Goal: Check status: Check status

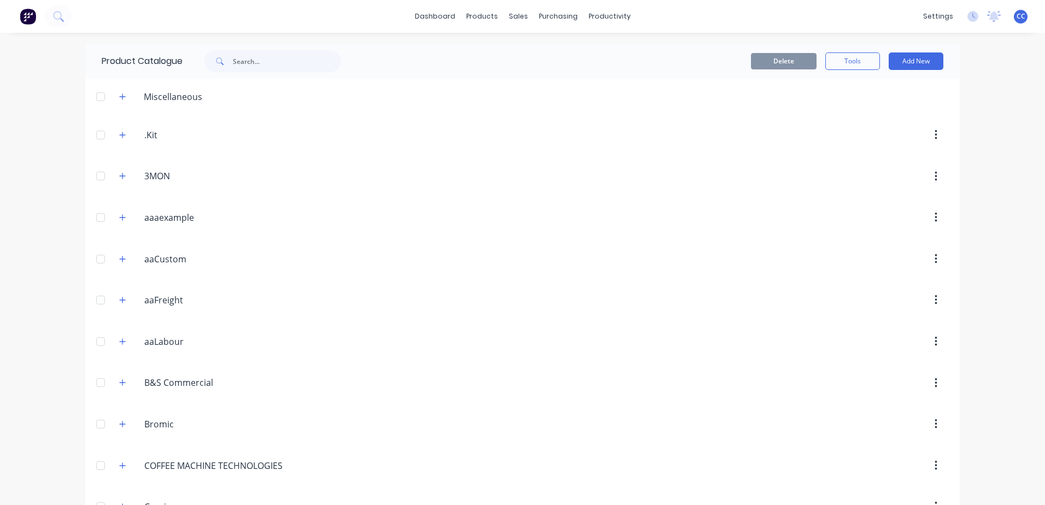
scroll to position [328, 0]
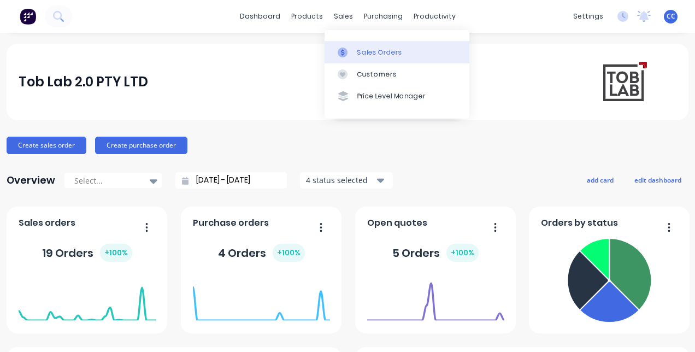
click at [376, 61] on link "Sales Orders" at bounding box center [397, 52] width 145 height 22
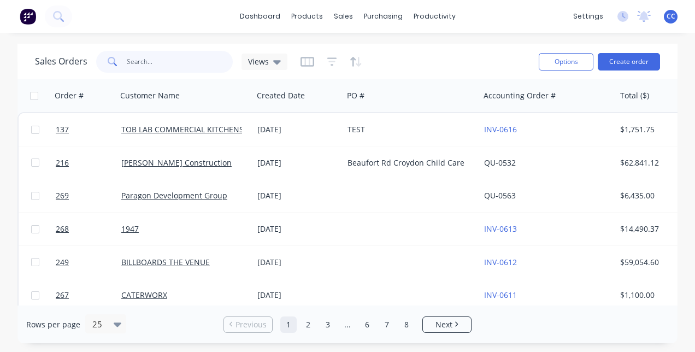
click at [179, 60] on input "text" at bounding box center [180, 62] width 107 height 22
type input "alencia"
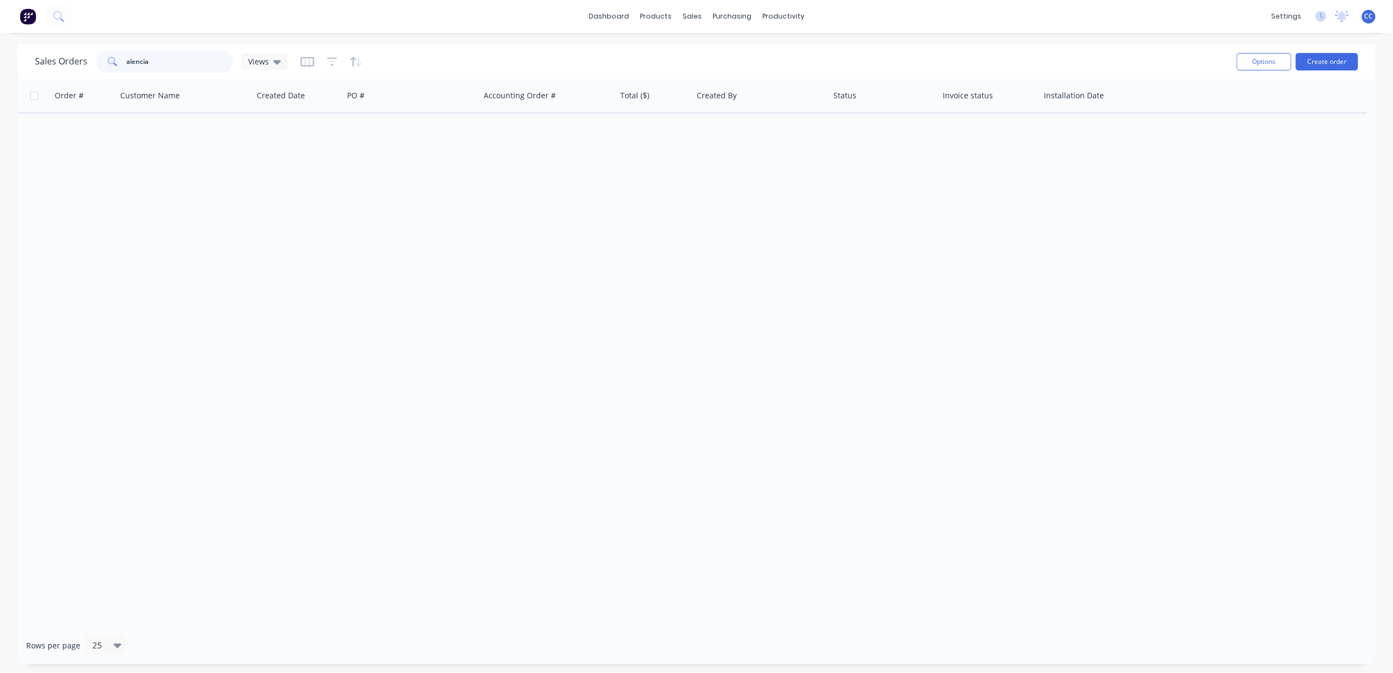
drag, startPoint x: 178, startPoint y: 58, endPoint x: 64, endPoint y: 55, distance: 113.7
click at [64, 55] on div "Sales Orders alencia Views" at bounding box center [161, 62] width 253 height 22
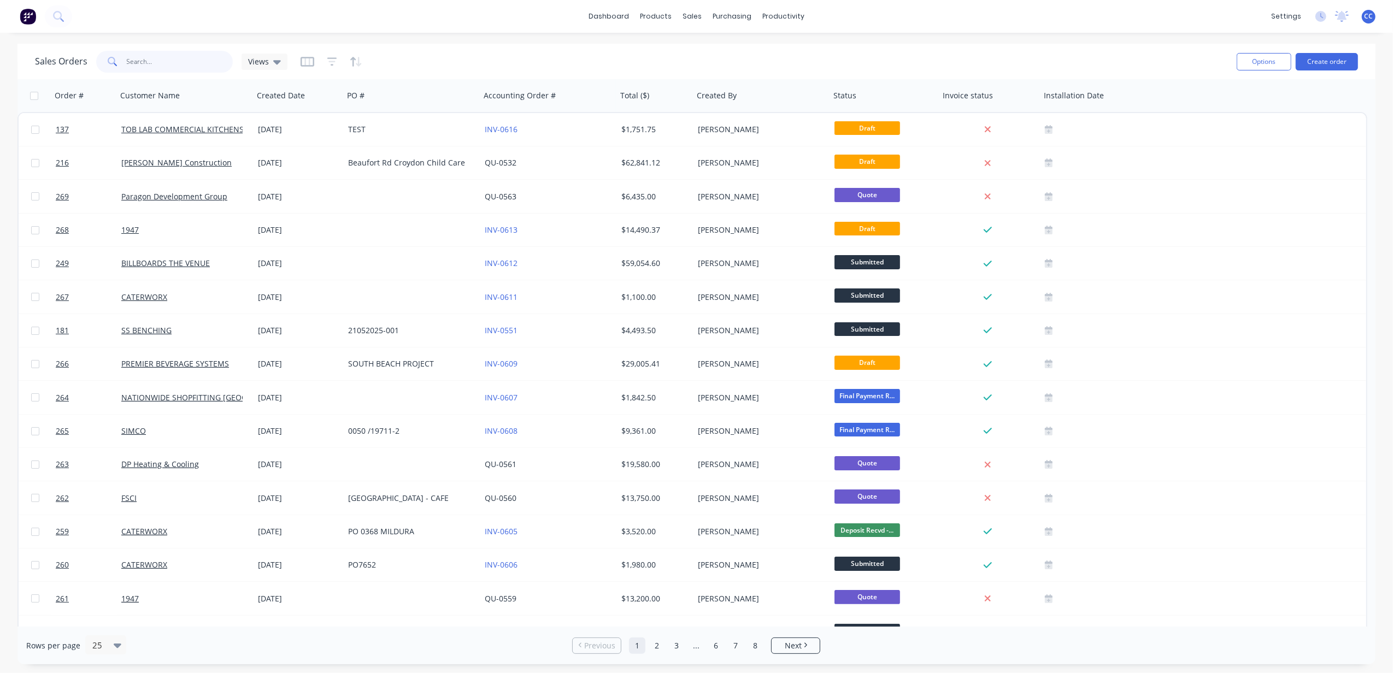
click at [195, 60] on input "text" at bounding box center [180, 62] width 107 height 22
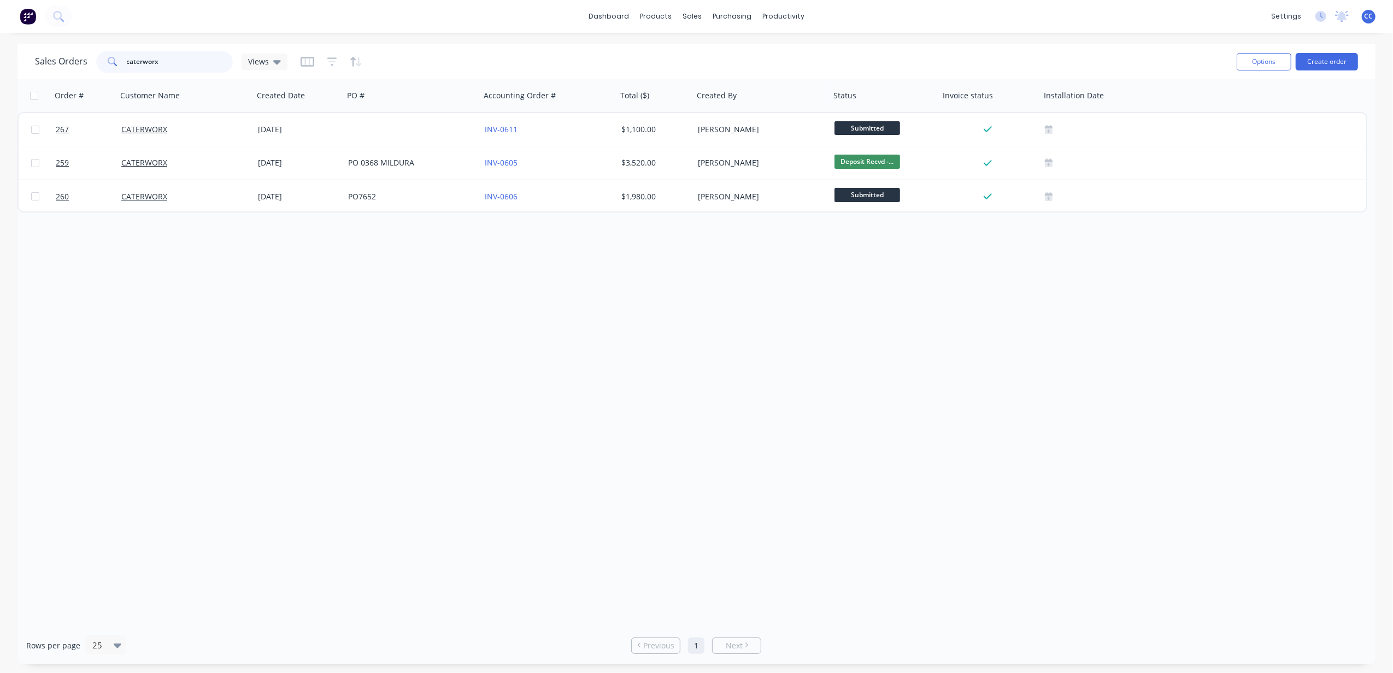
type input "caterworx"
drag, startPoint x: 132, startPoint y: 164, endPoint x: 568, endPoint y: 296, distance: 455.6
click at [591, 315] on div "Order # Customer Name Created Date PO # Accounting Order # Total ($) Created By…" at bounding box center [696, 353] width 1358 height 548
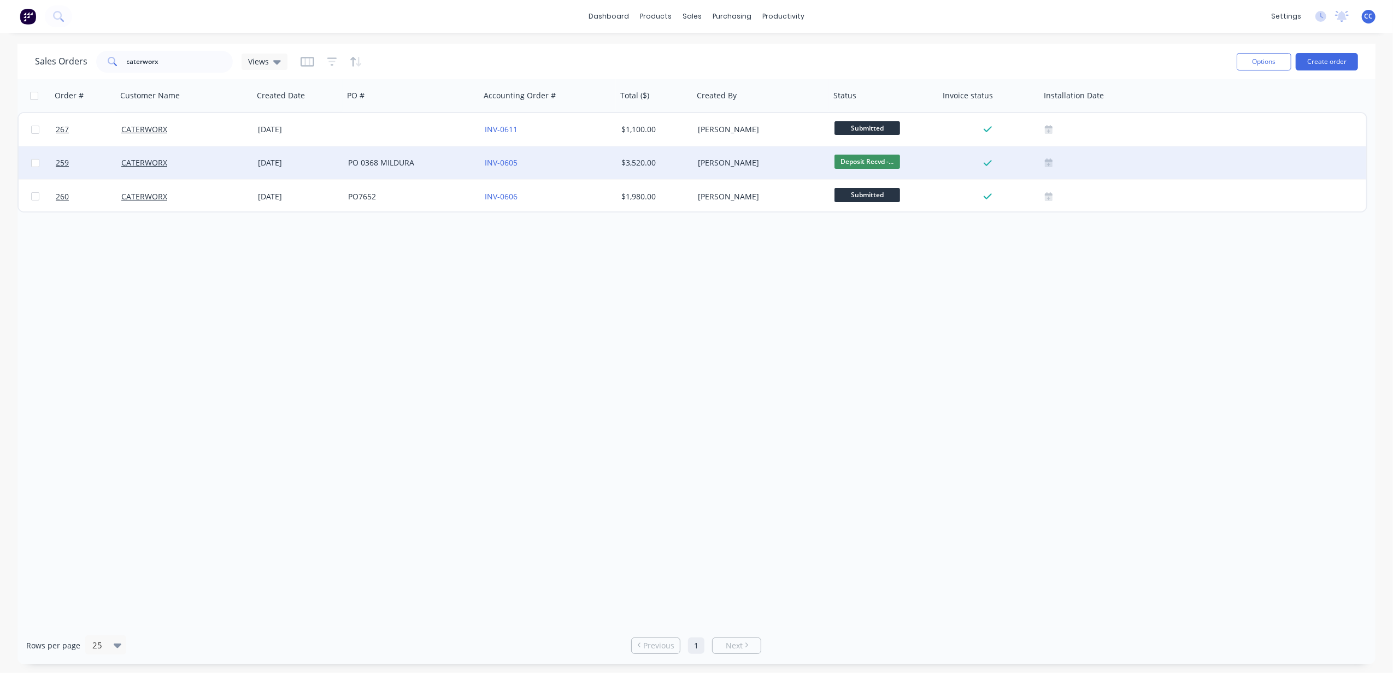
click at [440, 163] on div "PO 0368 MILDURA" at bounding box center [408, 162] width 121 height 11
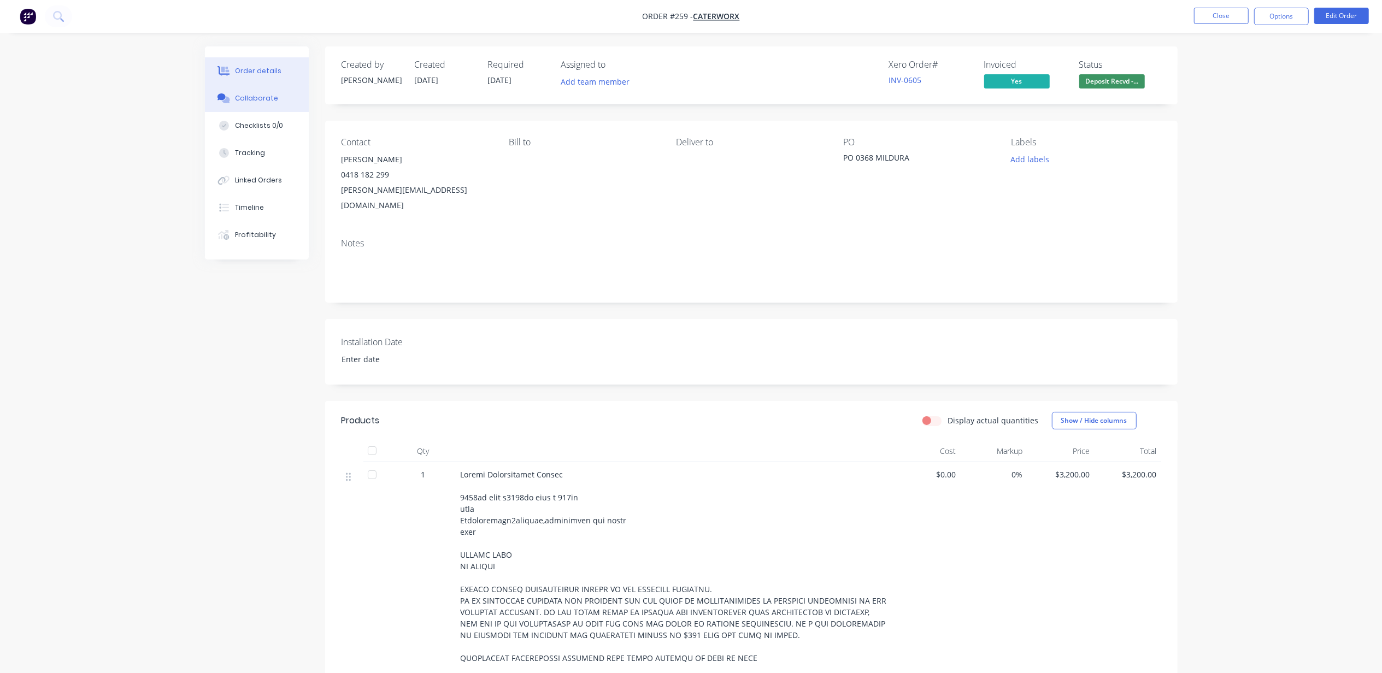
click at [273, 101] on div "Collaborate" at bounding box center [256, 98] width 43 height 10
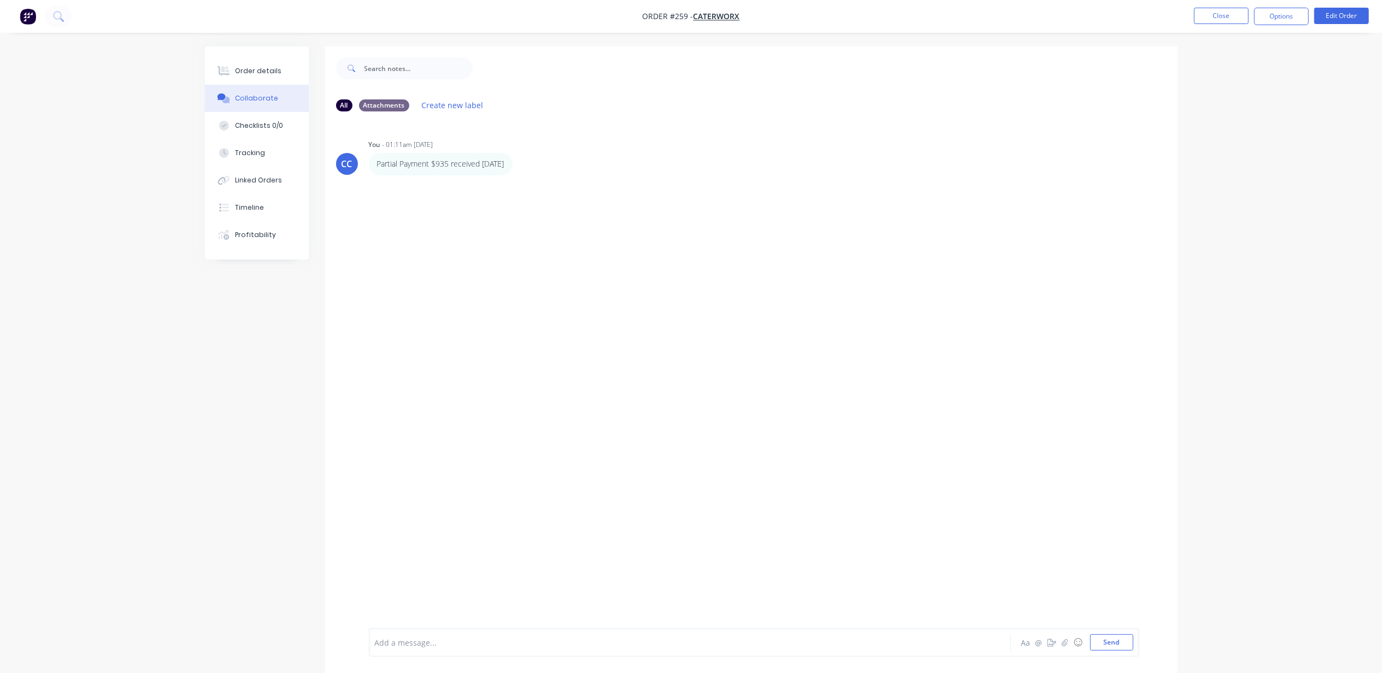
click at [597, 351] on div at bounding box center [660, 642] width 568 height 11
click at [695, 351] on div "CC You - 01:11am [DATE] Partial Payment $935 received [DATE] Labels Edit Delete" at bounding box center [751, 374] width 853 height 508
click at [695, 351] on button "Send" at bounding box center [1111, 643] width 43 height 16
click at [695, 351] on div "CC You - 01:11am [DATE] Partial Payment $935 received [DATE] Labels Edit Delete…" at bounding box center [751, 374] width 853 height 508
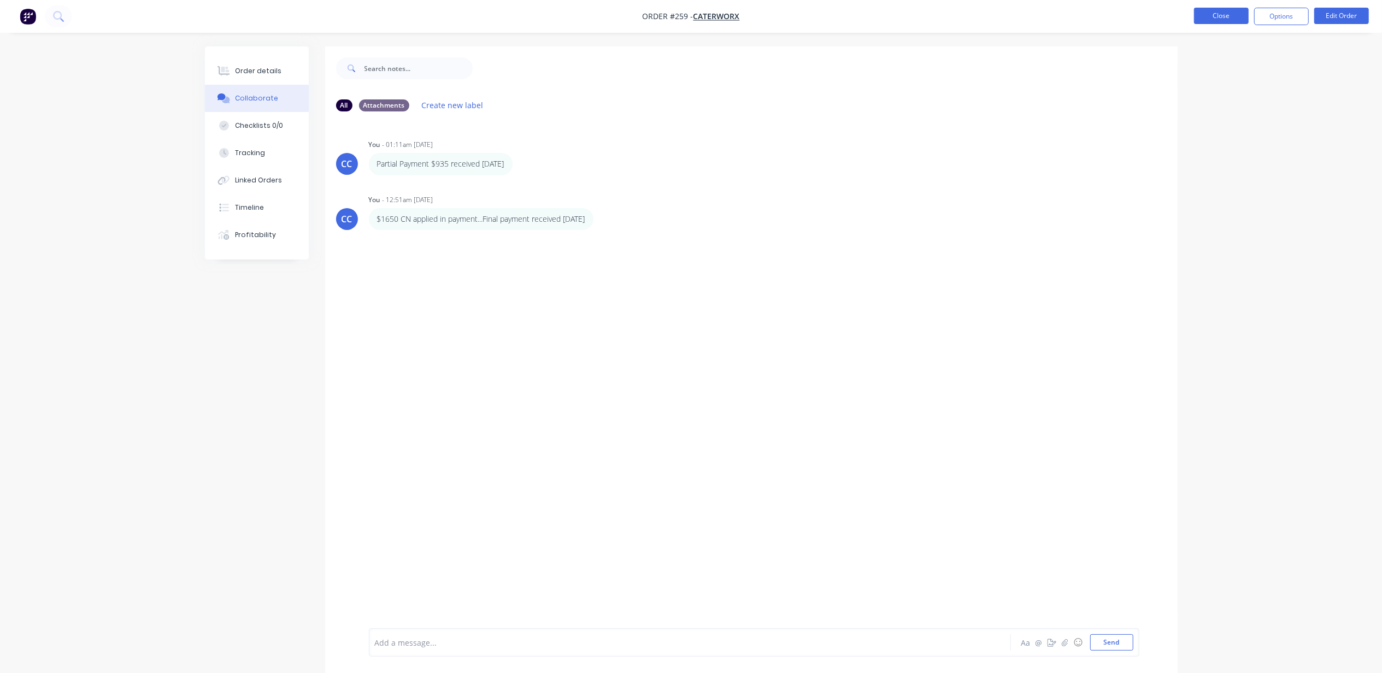
click at [695, 14] on button "Close" at bounding box center [1221, 16] width 55 height 16
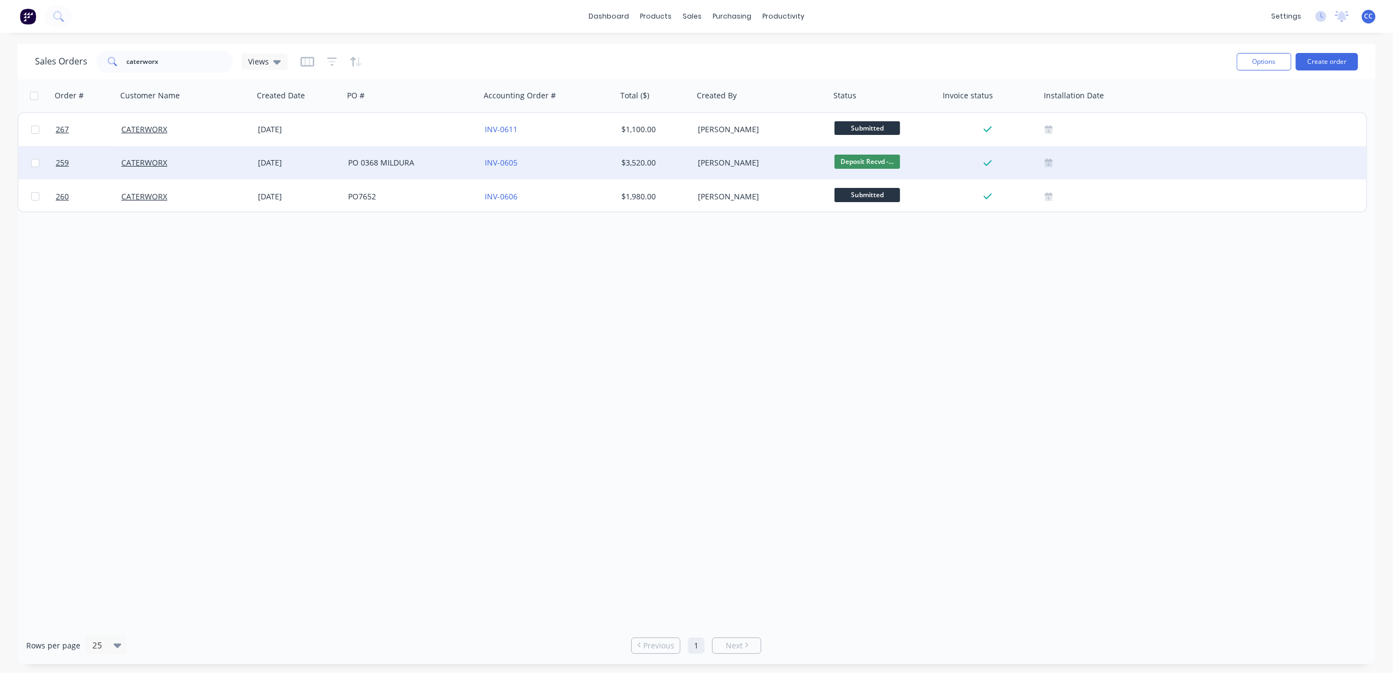
click at [695, 157] on span "Deposit Recvd -..." at bounding box center [868, 162] width 66 height 14
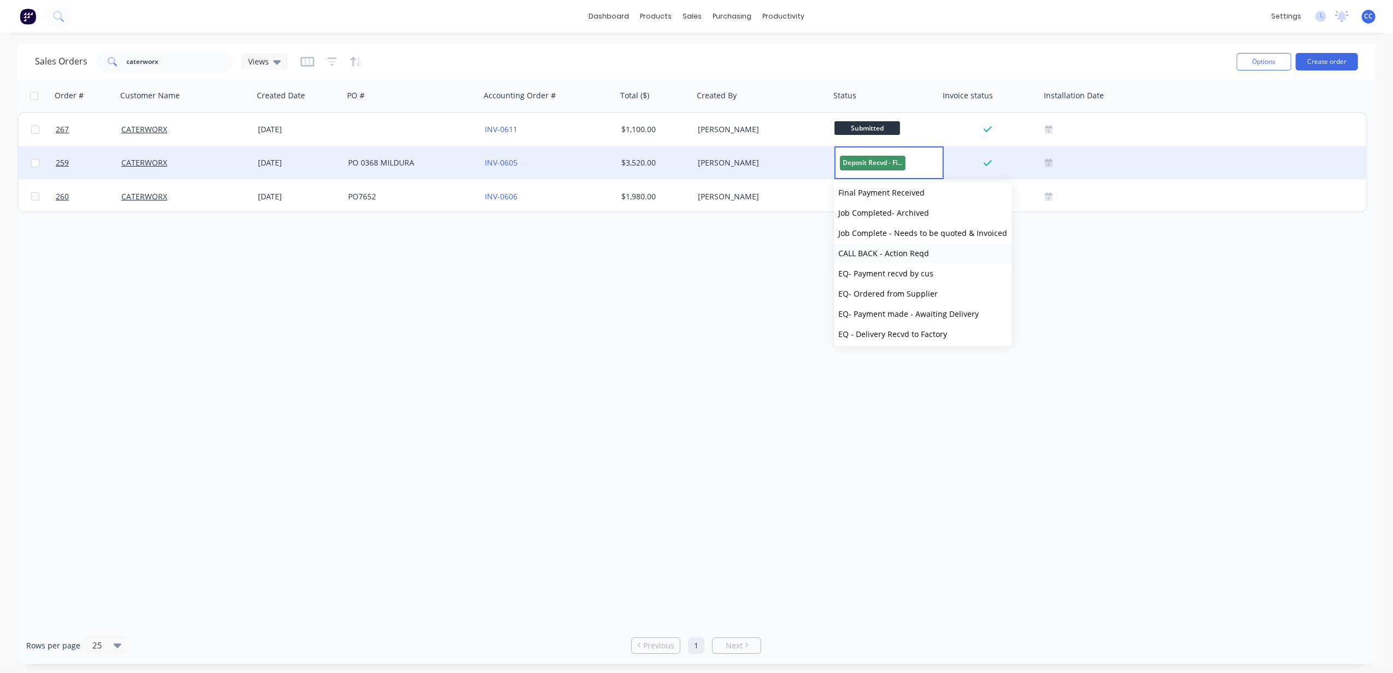
scroll to position [73, 0]
click at [695, 269] on button "Final Payment Received" at bounding box center [924, 265] width 178 height 20
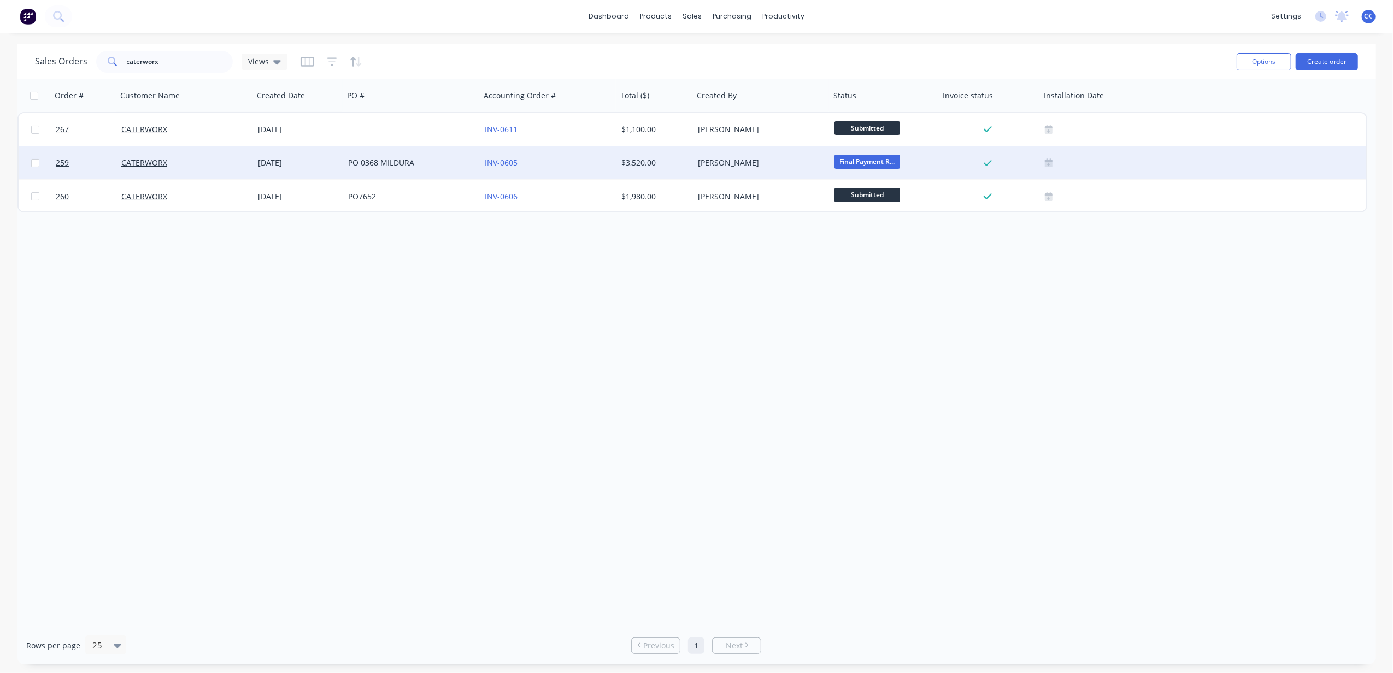
click at [695, 265] on div "Order # Customer Name Created Date PO # Accounting Order # Total ($) Created By…" at bounding box center [696, 353] width 1358 height 548
click at [695, 263] on div "Order # Customer Name Created Date PO # Accounting Order # Total ($) Created By…" at bounding box center [696, 353] width 1358 height 548
click at [545, 307] on div "Order # Customer Name Created Date PO # Accounting Order # Total ($) Created By…" at bounding box center [696, 353] width 1358 height 548
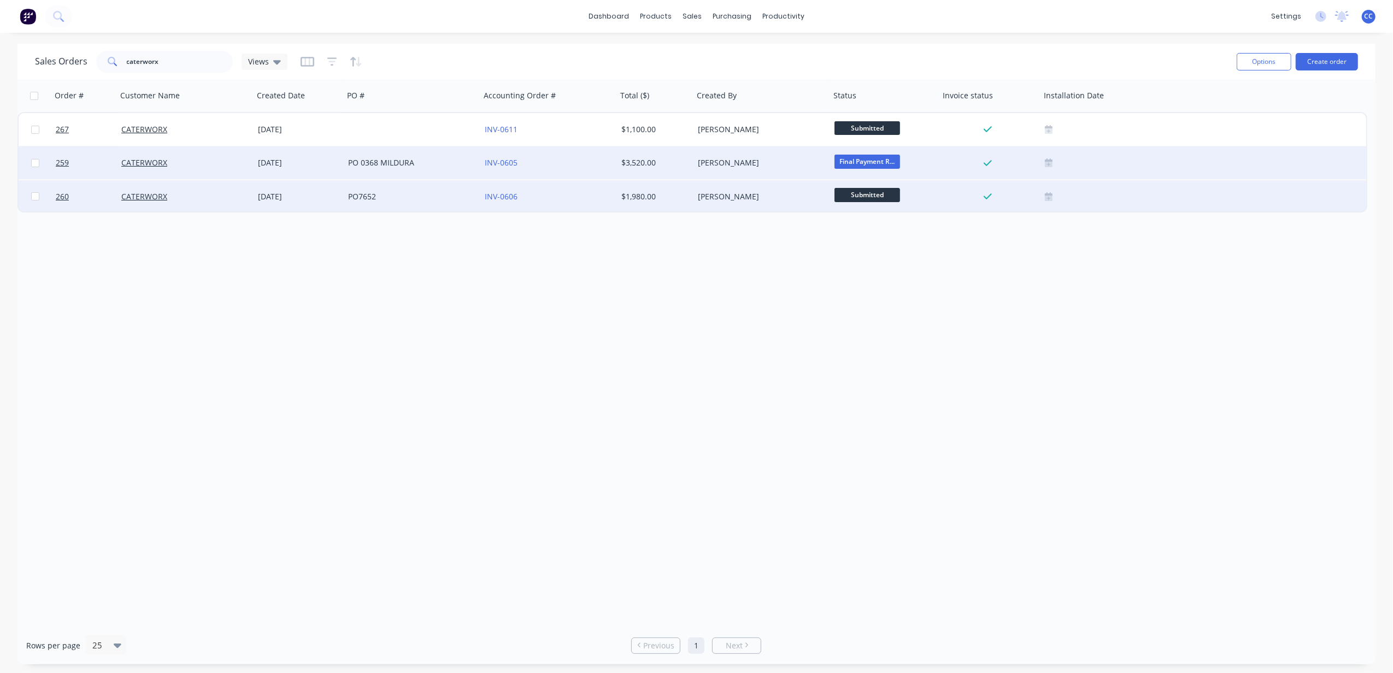
click at [695, 195] on span "Submitted" at bounding box center [868, 195] width 66 height 14
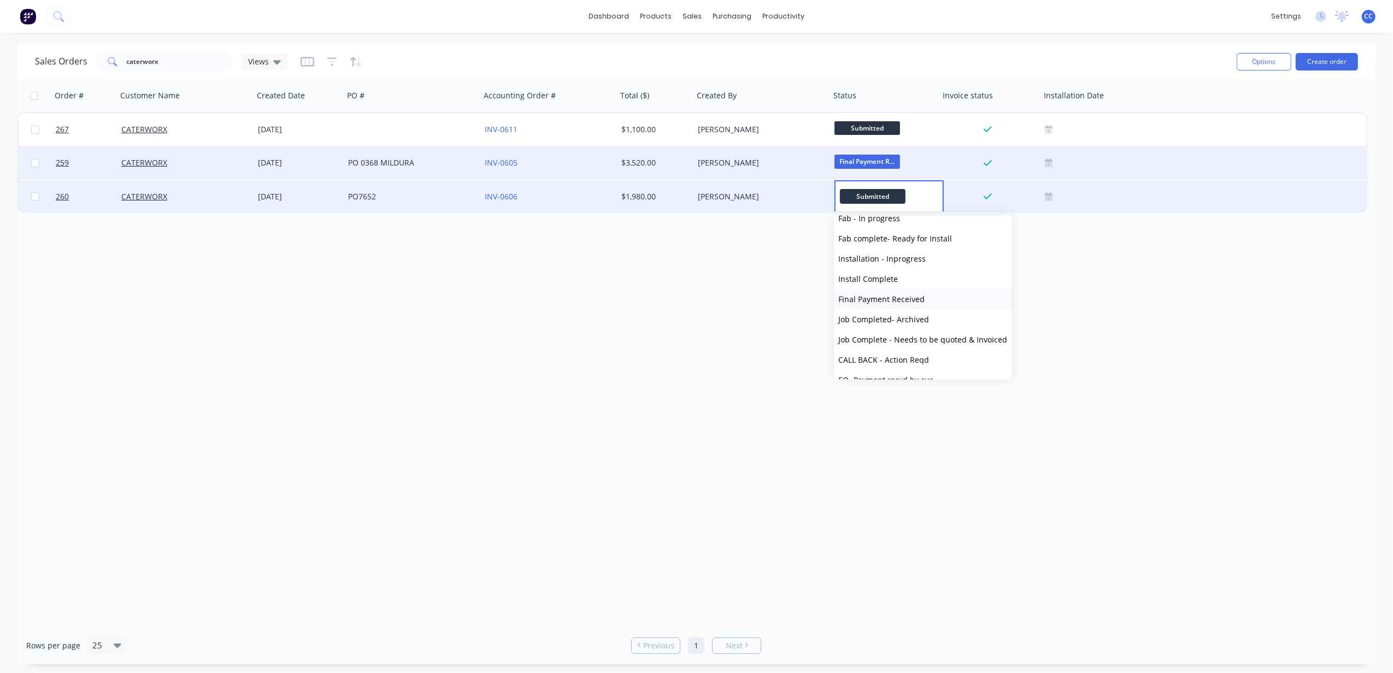
click at [695, 298] on span "Final Payment Received" at bounding box center [882, 299] width 86 height 10
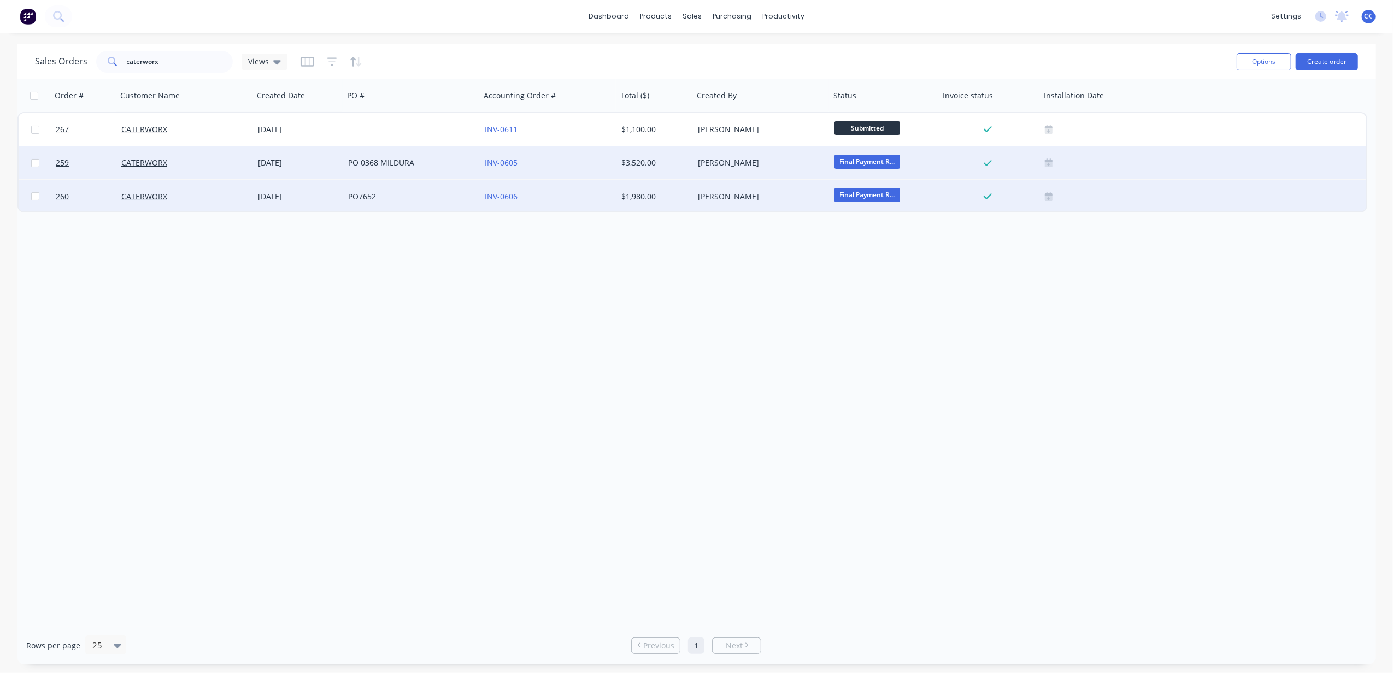
drag, startPoint x: 736, startPoint y: 297, endPoint x: 731, endPoint y: 269, distance: 28.8
click at [695, 296] on div "Order # Customer Name Created Date PO # Accounting Order # Total ($) Created By…" at bounding box center [696, 353] width 1358 height 548
click at [497, 197] on link "INV-0606" at bounding box center [501, 196] width 33 height 10
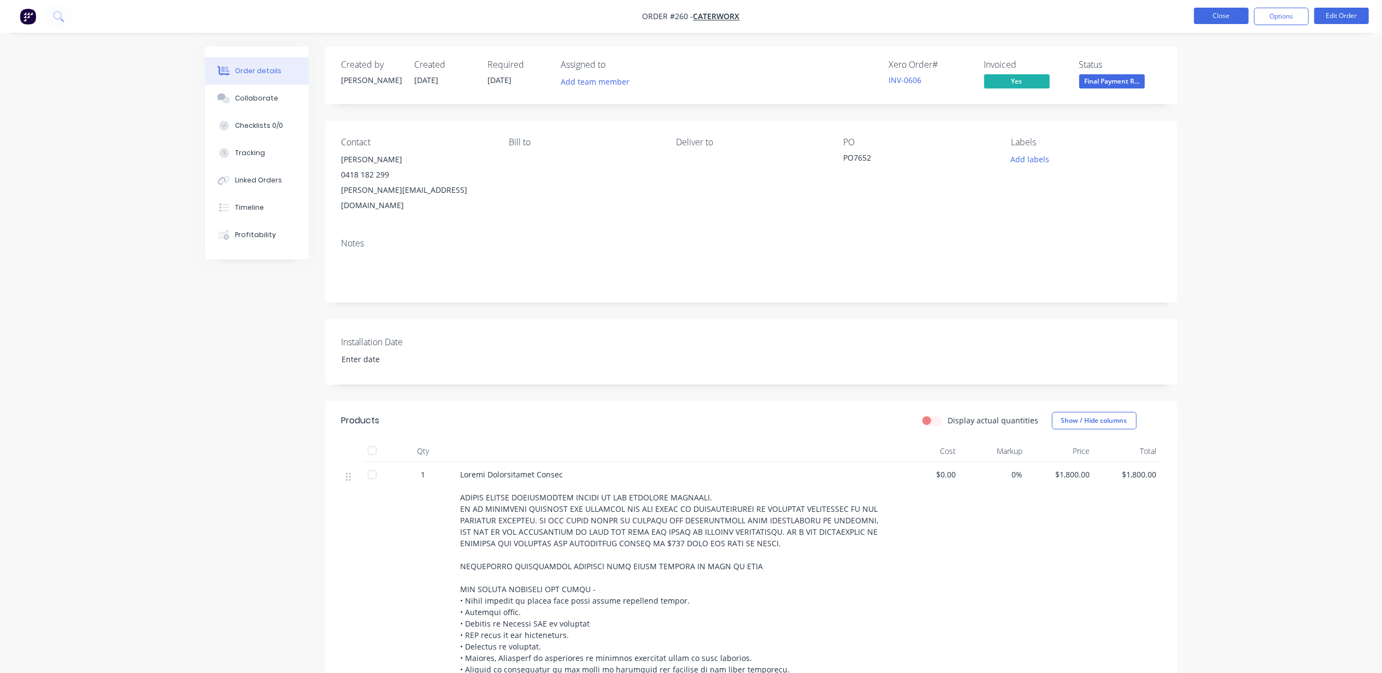
click at [695, 18] on button "Close" at bounding box center [1221, 16] width 55 height 16
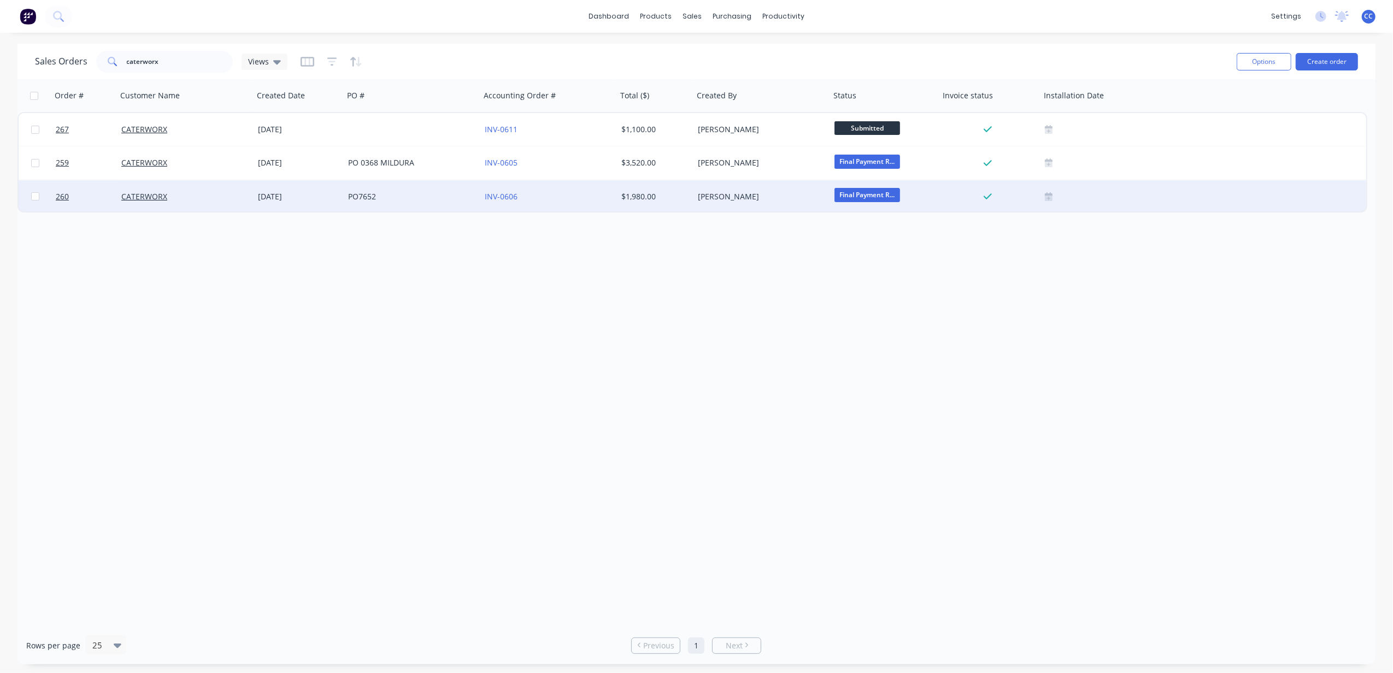
click at [350, 197] on div "PO7652" at bounding box center [408, 196] width 121 height 11
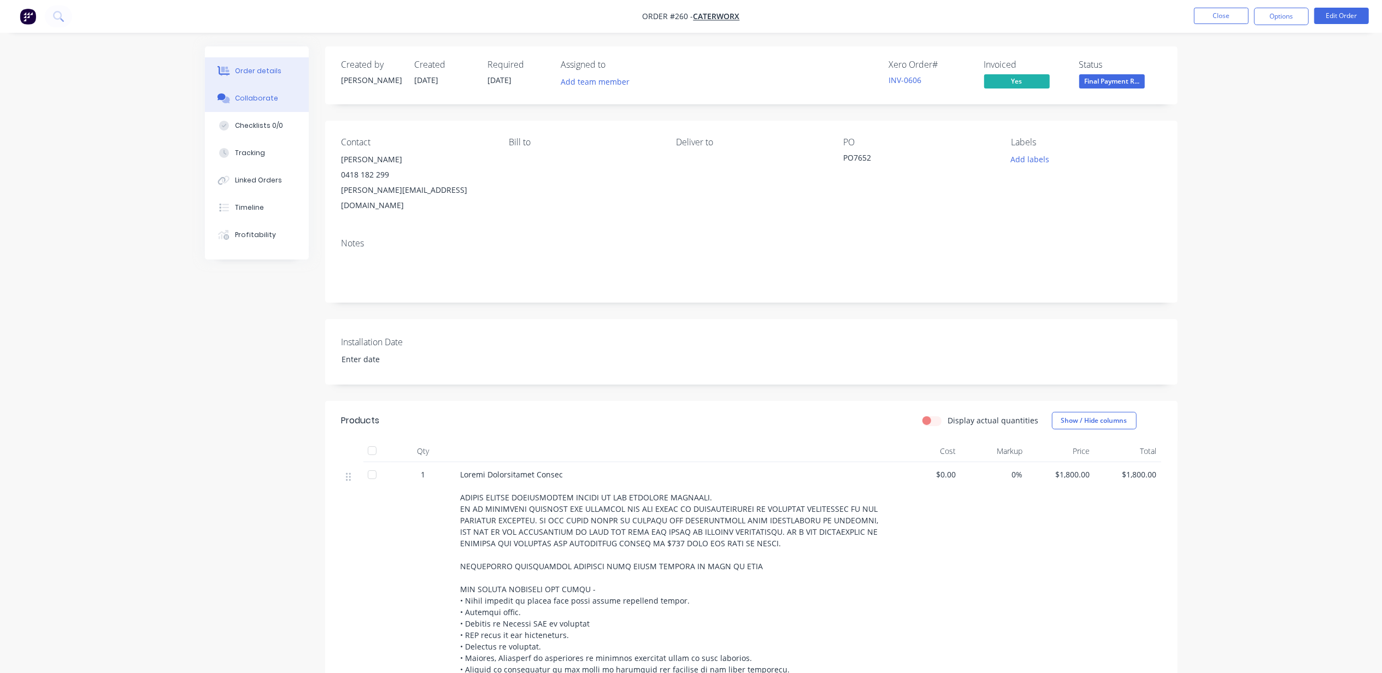
click at [259, 105] on button "Collaborate" at bounding box center [257, 98] width 104 height 27
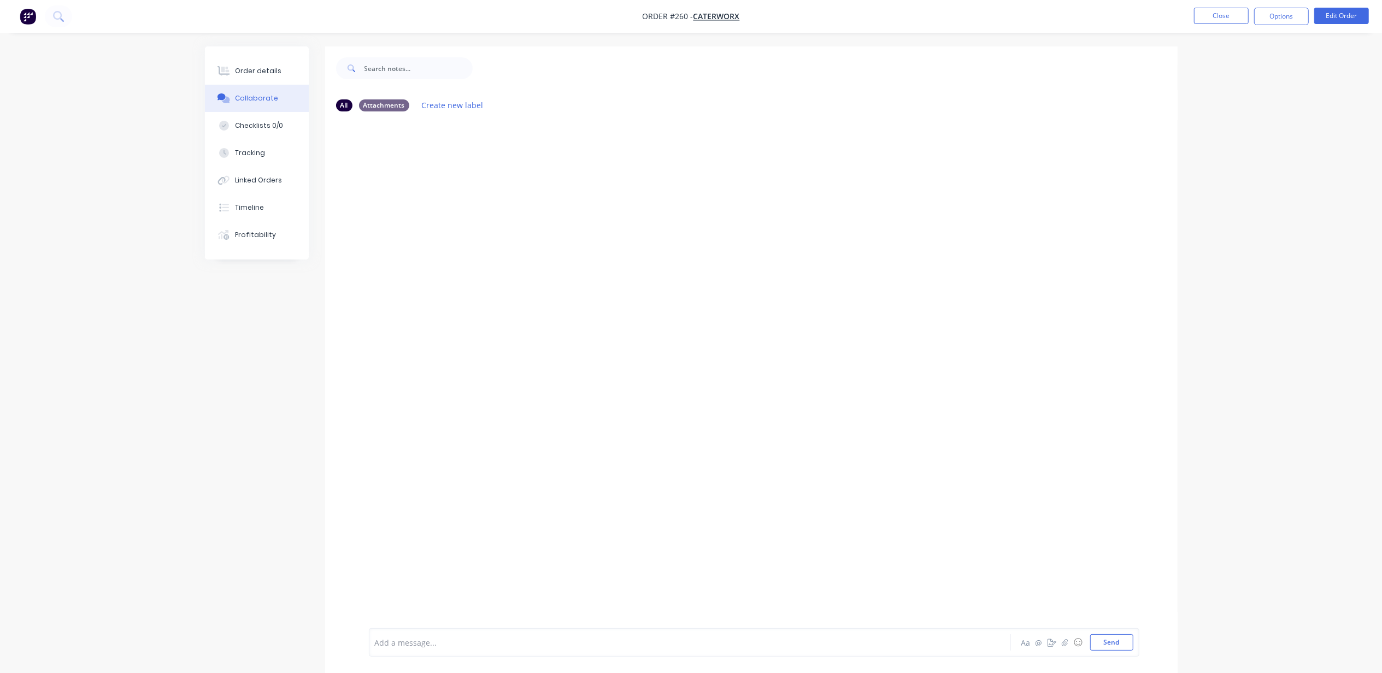
click at [589, 351] on div at bounding box center [660, 642] width 568 height 11
click at [695, 351] on button "Send" at bounding box center [1111, 643] width 43 height 16
click at [695, 351] on div "CC You - 12:52am [DATE] Payment received [DATE] Labels Edit Delete" at bounding box center [751, 374] width 853 height 508
click at [261, 70] on div "Order details" at bounding box center [258, 71] width 46 height 10
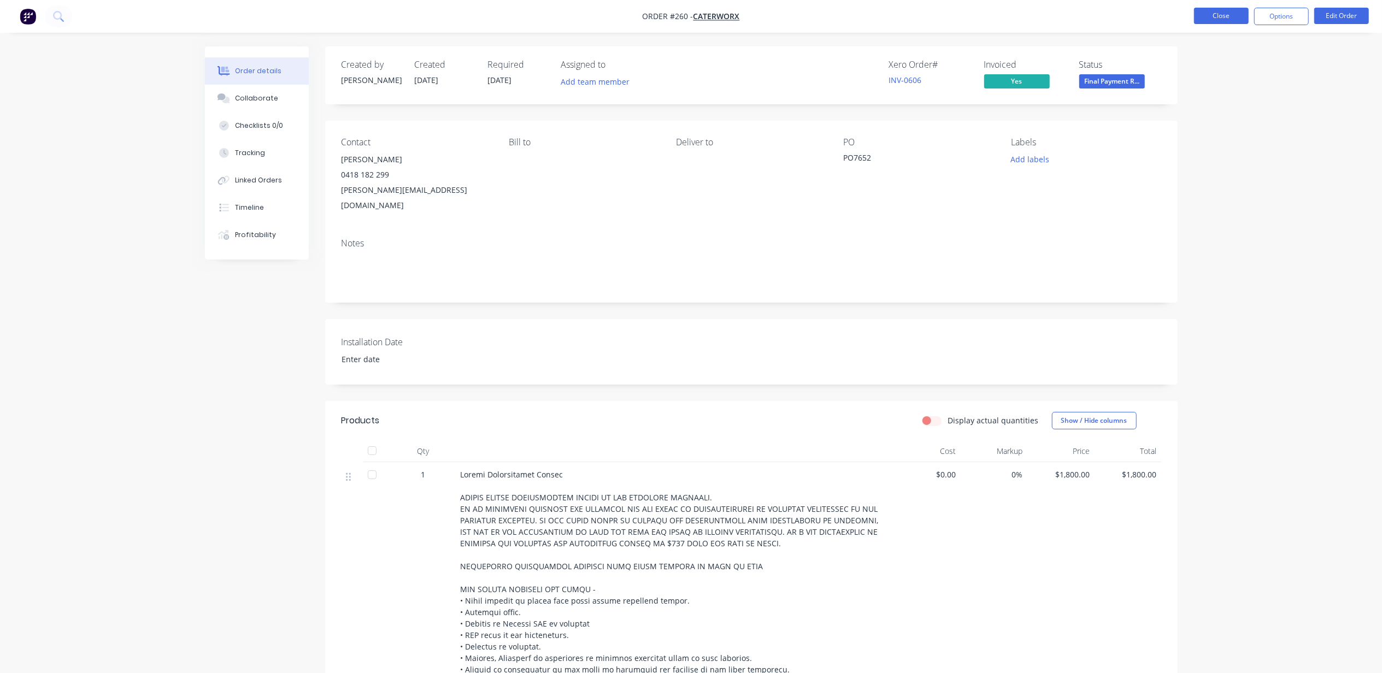
click at [695, 11] on button "Close" at bounding box center [1221, 16] width 55 height 16
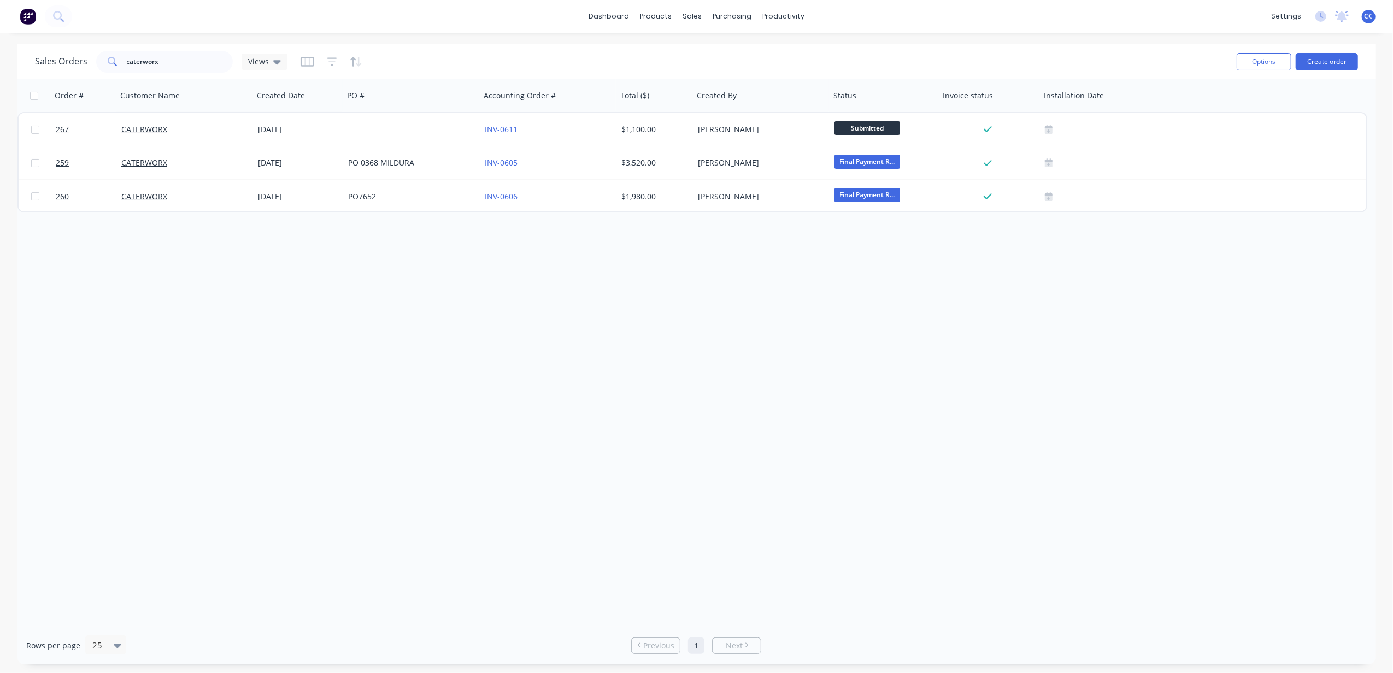
click at [695, 351] on div "Order # Customer Name Created Date PO # Accounting Order # Total ($) Created By…" at bounding box center [696, 353] width 1358 height 548
click at [695, 330] on div "Order # Customer Name Created Date PO # Accounting Order # Total ($) Created By…" at bounding box center [696, 353] width 1358 height 548
click at [615, 320] on div "Order # Customer Name Created Date PO # Accounting Order # Total ($) Created By…" at bounding box center [696, 353] width 1358 height 548
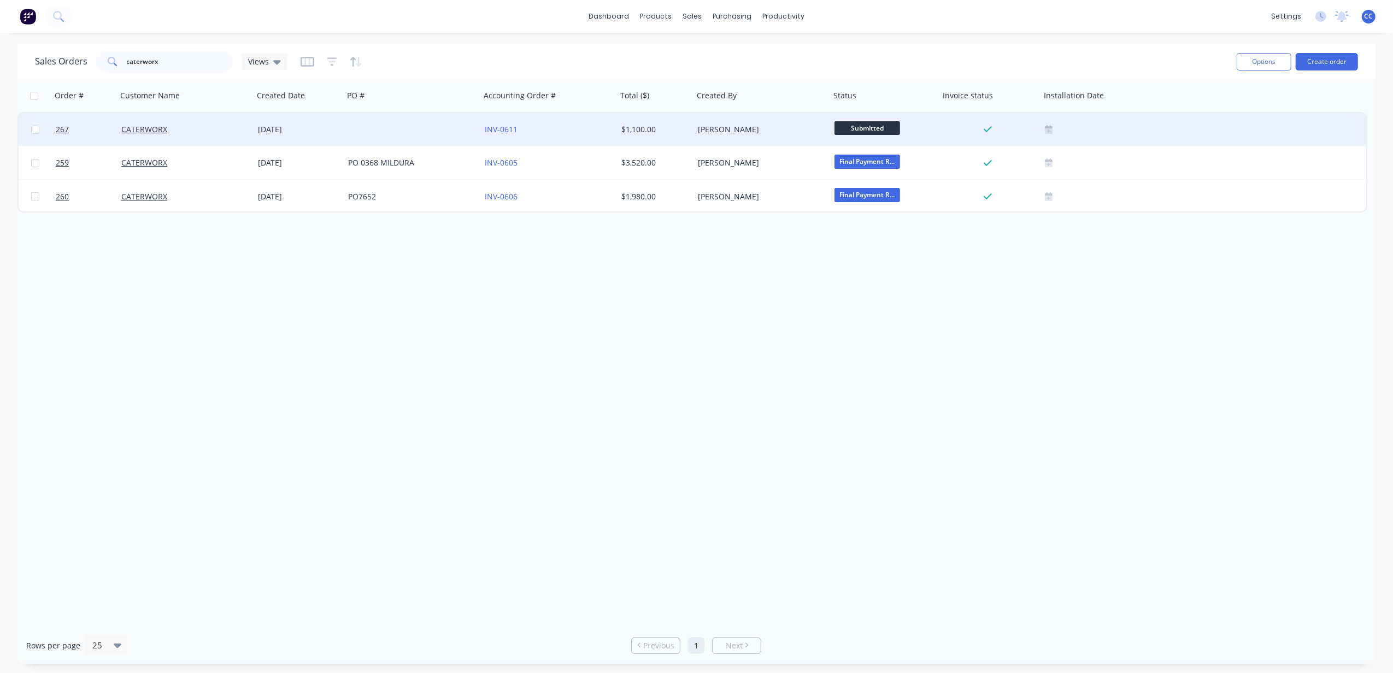
click at [695, 126] on span "Submitted" at bounding box center [868, 128] width 66 height 14
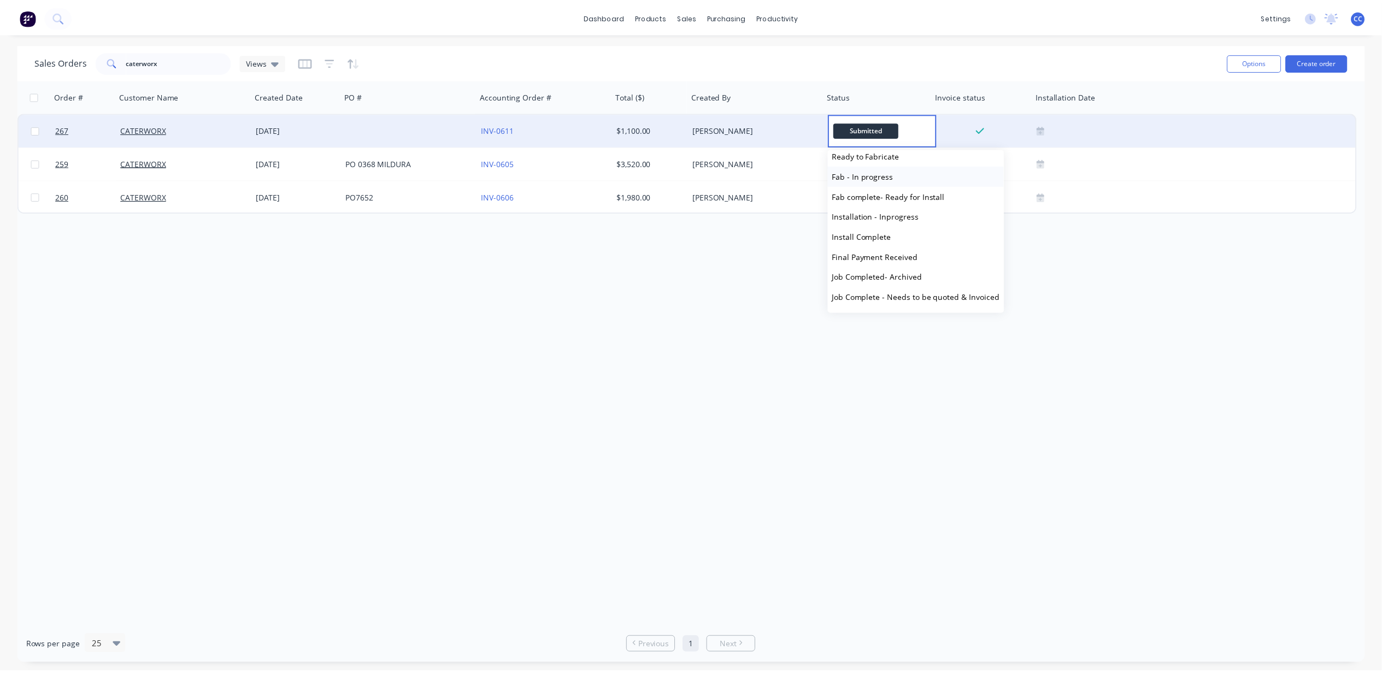
scroll to position [73, 0]
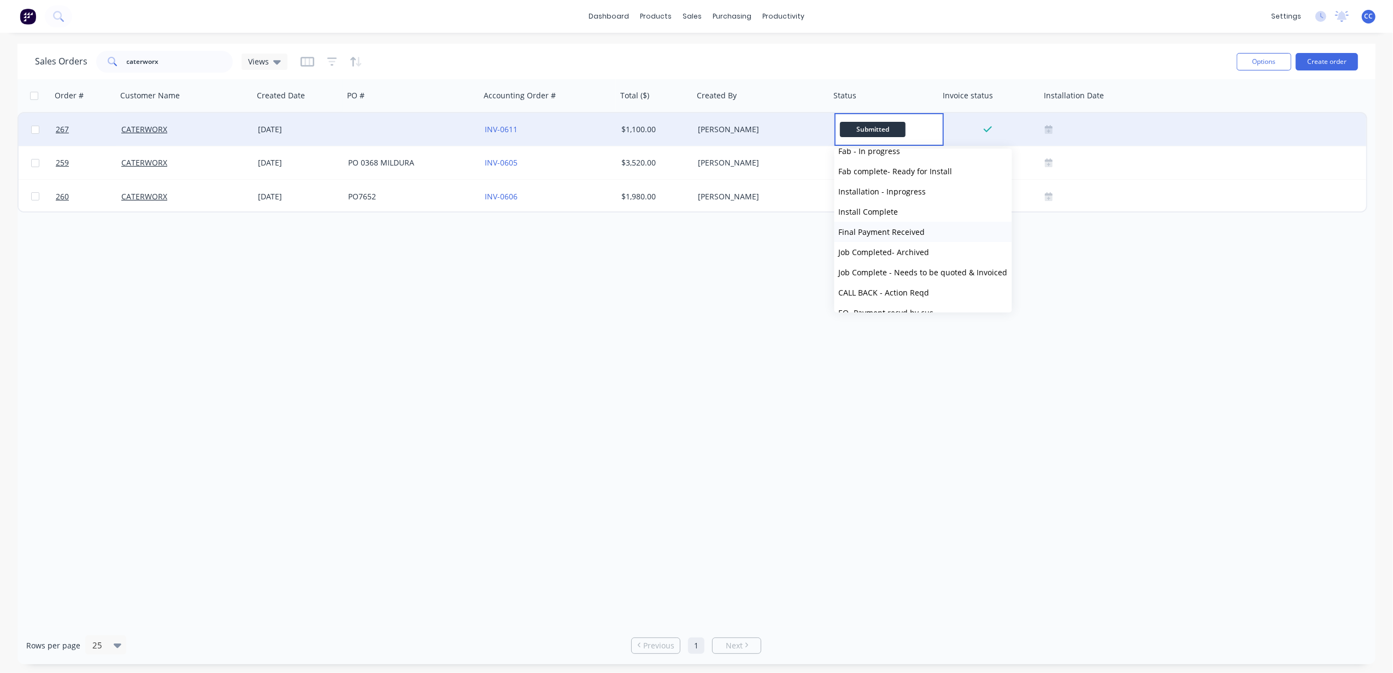
click at [695, 232] on button "Final Payment Received" at bounding box center [924, 232] width 178 height 20
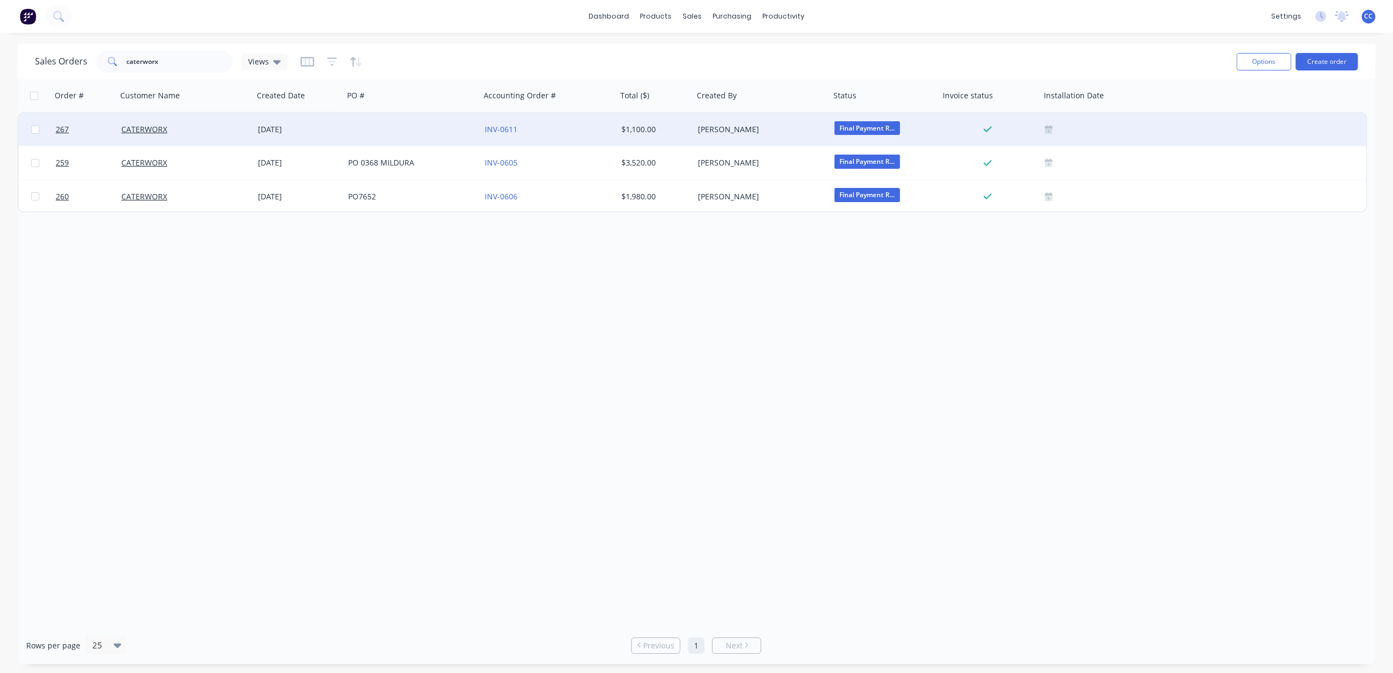
drag, startPoint x: 836, startPoint y: 327, endPoint x: 868, endPoint y: 308, distance: 37.2
click at [695, 322] on div "Order # Customer Name Created Date PO # Accounting Order # Total ($) Created By…" at bounding box center [696, 353] width 1358 height 548
click at [396, 127] on div at bounding box center [412, 129] width 137 height 33
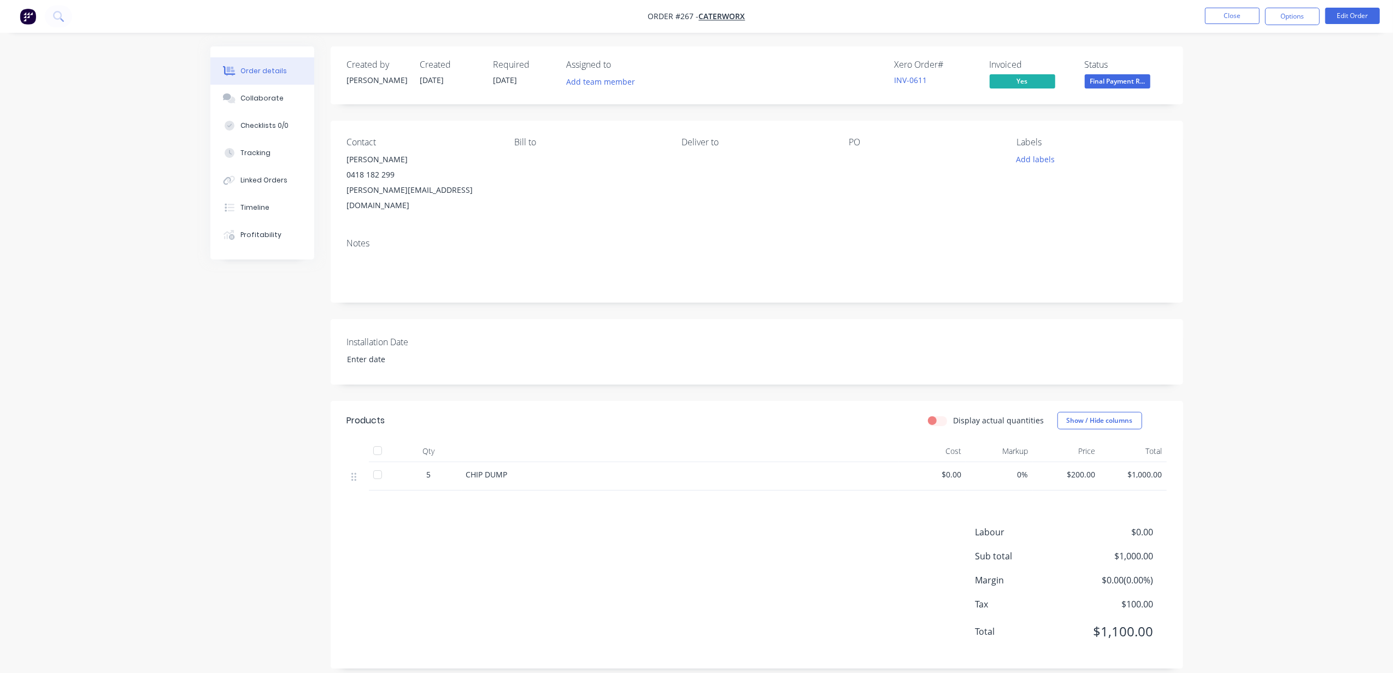
click at [695, 144] on div "PO" at bounding box center [924, 142] width 150 height 10
click at [254, 108] on button "Collaborate" at bounding box center [262, 98] width 104 height 27
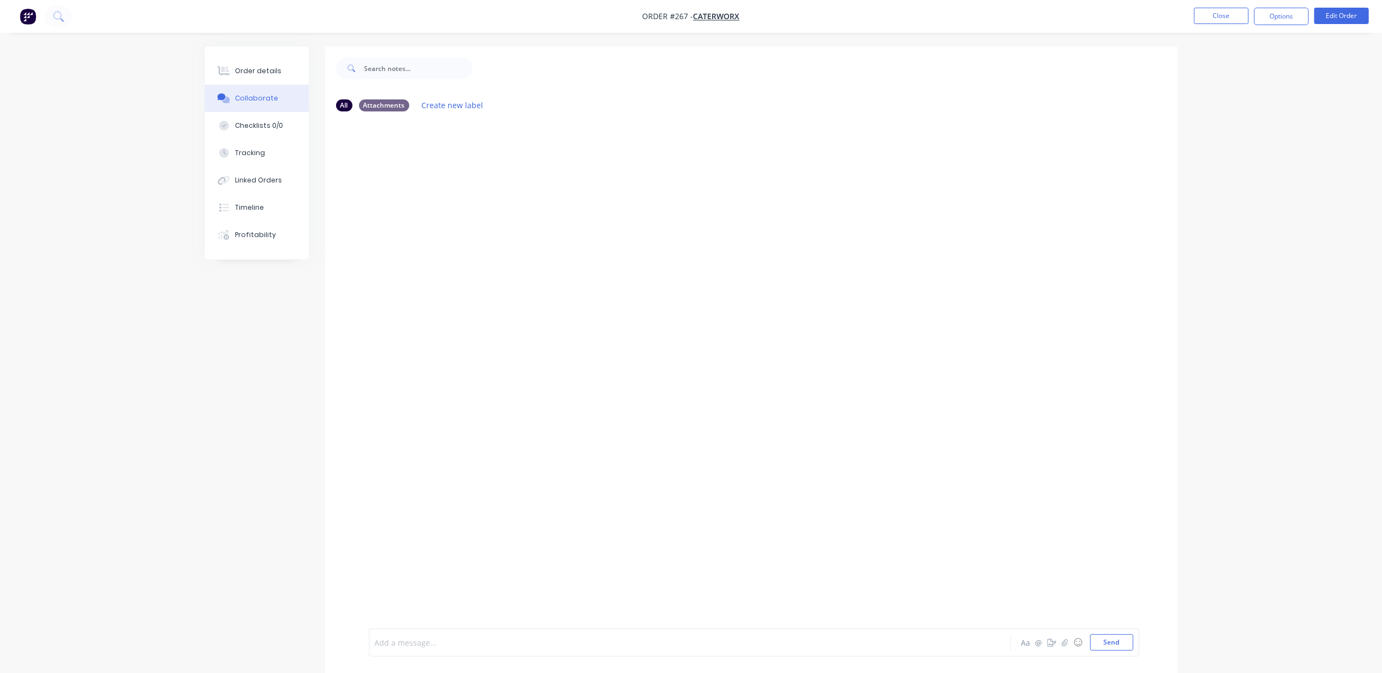
click at [499, 351] on div at bounding box center [660, 642] width 568 height 11
click at [606, 351] on div "CC You - 12:53am [DATE] Payment received [DATE] Labels Edit Delete" at bounding box center [751, 374] width 853 height 508
click at [695, 14] on button "Close" at bounding box center [1221, 16] width 55 height 16
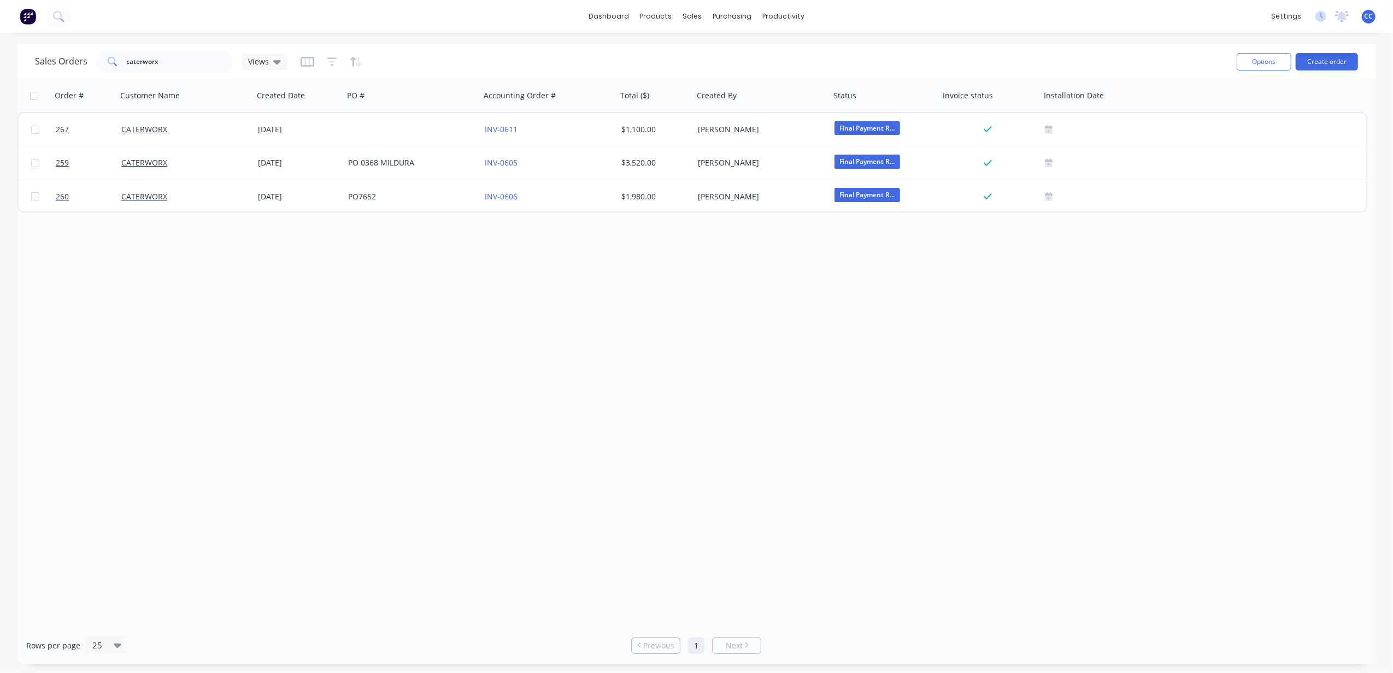
click at [695, 315] on div "Order # Customer Name Created Date PO # Accounting Order # Total ($) Created By…" at bounding box center [696, 353] width 1358 height 548
click at [624, 344] on div "Order # Customer Name Created Date PO # Accounting Order # Total ($) Created By…" at bounding box center [696, 353] width 1358 height 548
click at [482, 307] on div "Order # Customer Name Created Date PO # Accounting Order # Total ($) Created By…" at bounding box center [696, 353] width 1358 height 548
drag, startPoint x: 365, startPoint y: 342, endPoint x: 457, endPoint y: 348, distance: 92.6
click at [372, 342] on div "Order # Customer Name Created Date PO # Accounting Order # Total ($) Created By…" at bounding box center [696, 353] width 1358 height 548
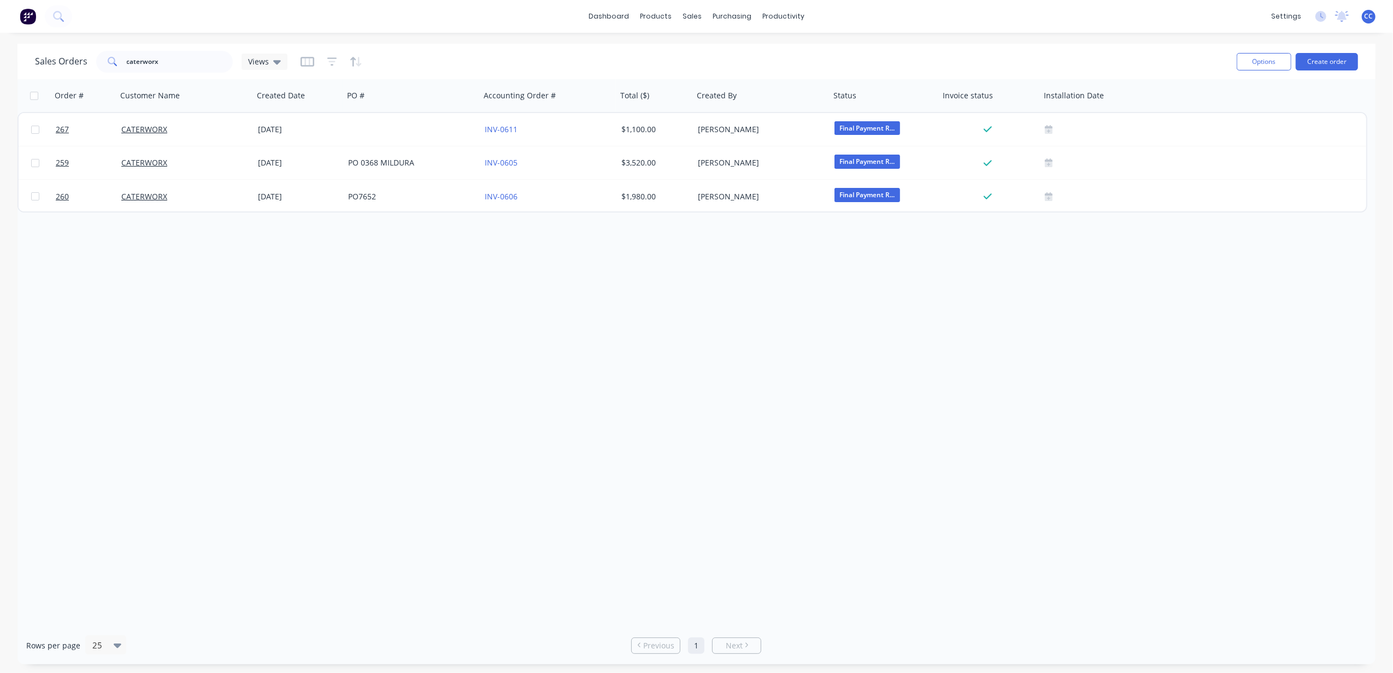
drag, startPoint x: 582, startPoint y: 361, endPoint x: 689, endPoint y: 355, distance: 107.8
click at [582, 351] on div "Order # Customer Name Created Date PO # Accounting Order # Total ($) Created By…" at bounding box center [696, 353] width 1358 height 548
click at [695, 351] on div "Order # Customer Name Created Date PO # Accounting Order # Total ($) Created By…" at bounding box center [696, 353] width 1358 height 548
drag, startPoint x: 188, startPoint y: 67, endPoint x: 91, endPoint y: 66, distance: 97.3
click at [91, 66] on div "Sales Orders caterworx Views" at bounding box center [161, 62] width 253 height 22
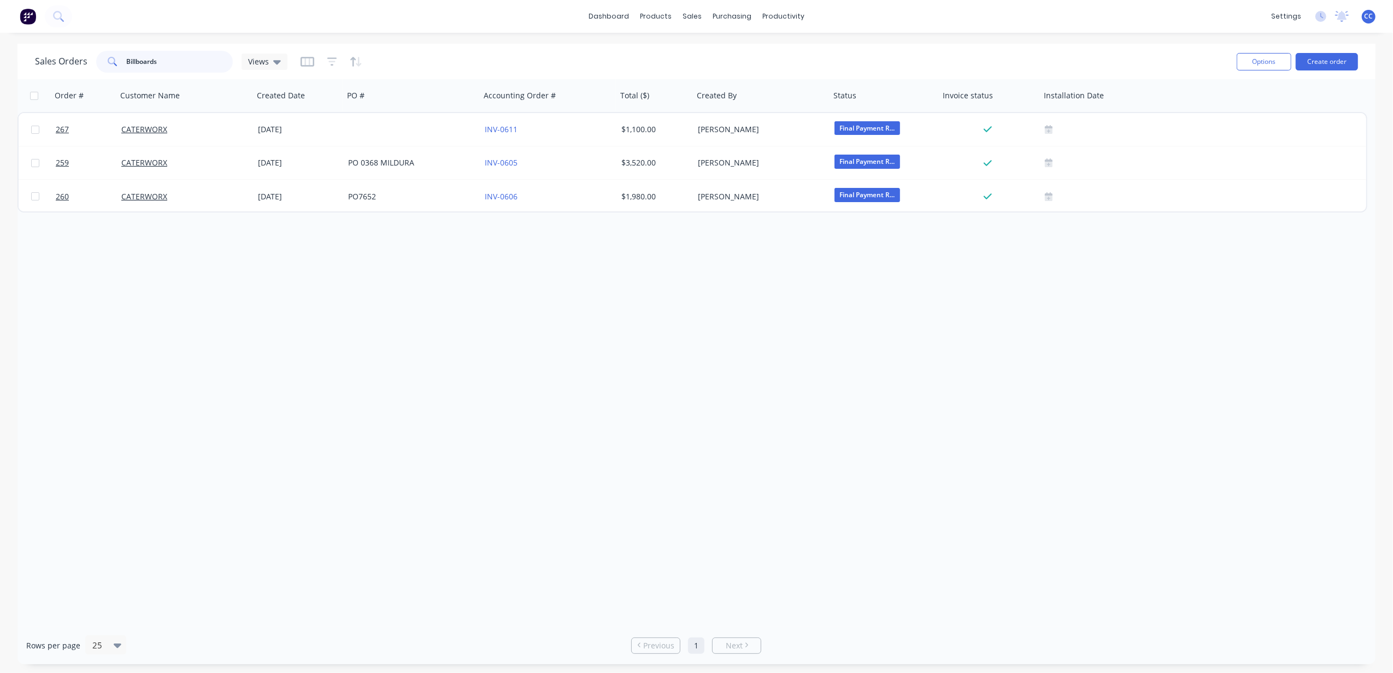
type input "Billboards"
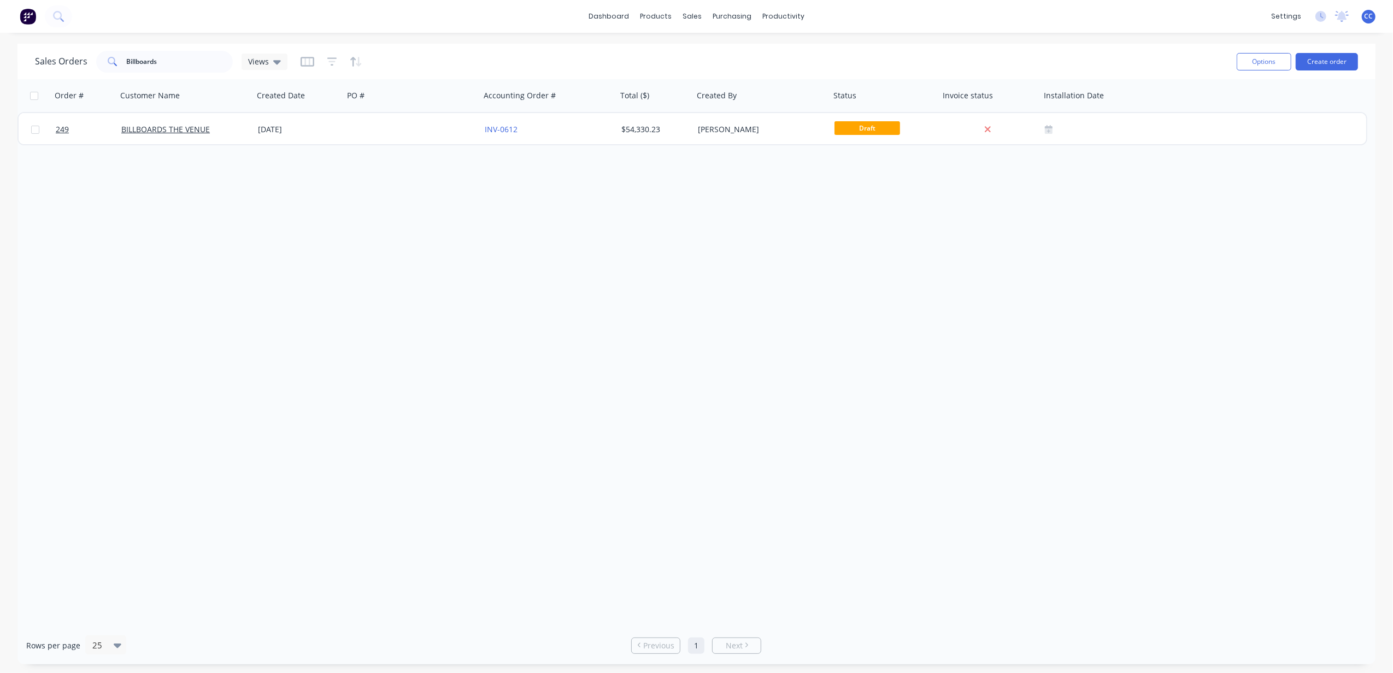
click at [606, 306] on div "Order # Customer Name Created Date PO # Accounting Order # Total ($) Created By…" at bounding box center [696, 353] width 1358 height 548
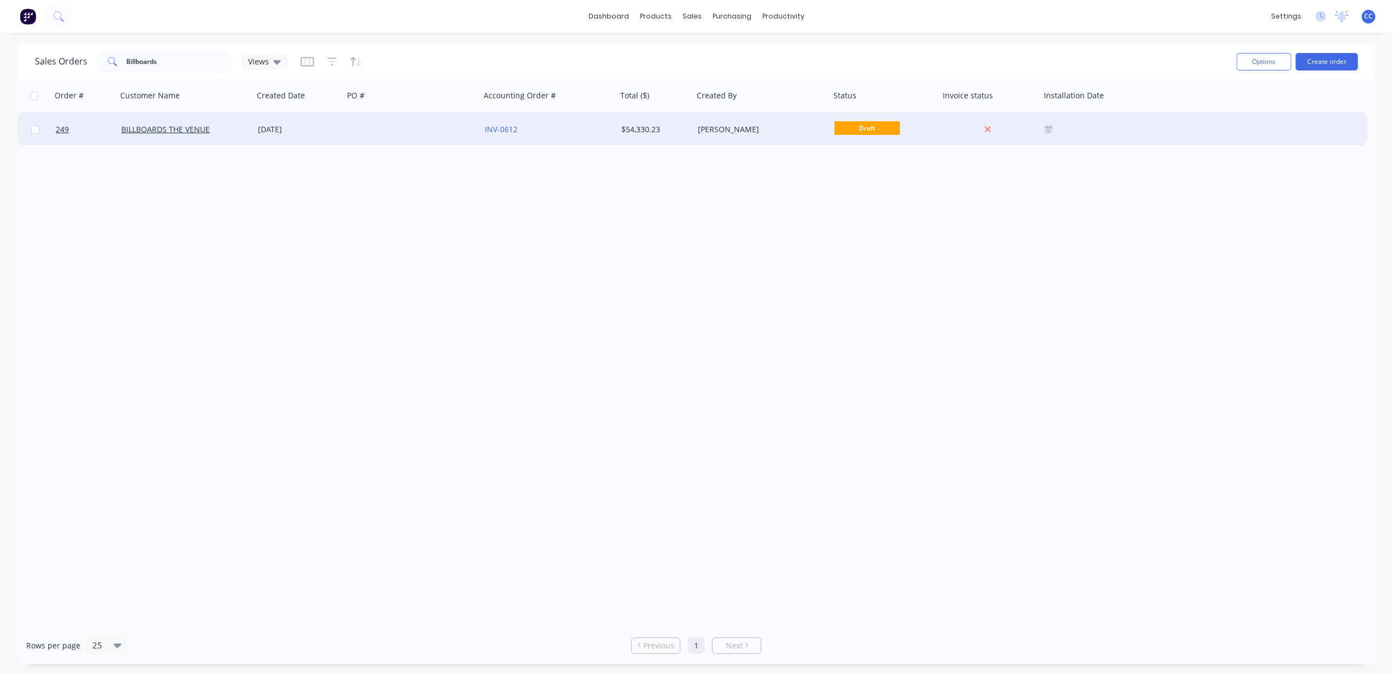
click at [326, 125] on div "[DATE]" at bounding box center [298, 129] width 81 height 11
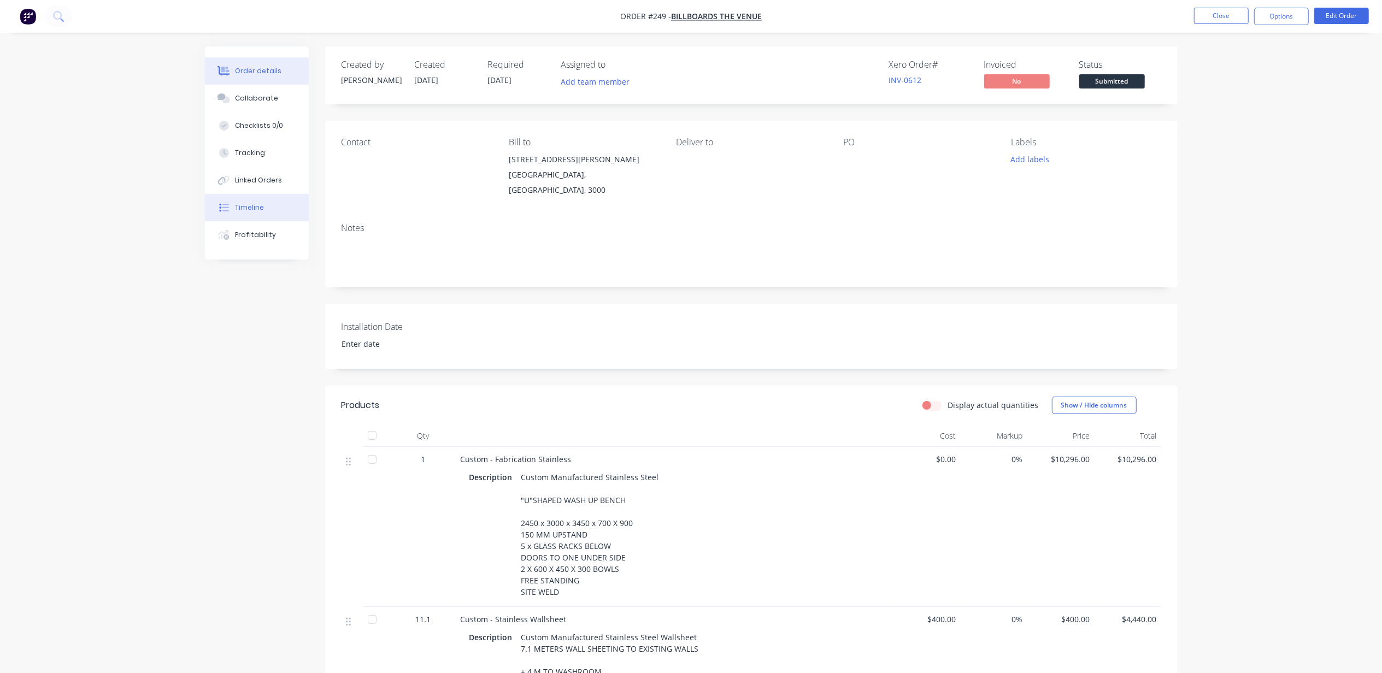
click at [248, 213] on button "Timeline" at bounding box center [257, 207] width 104 height 27
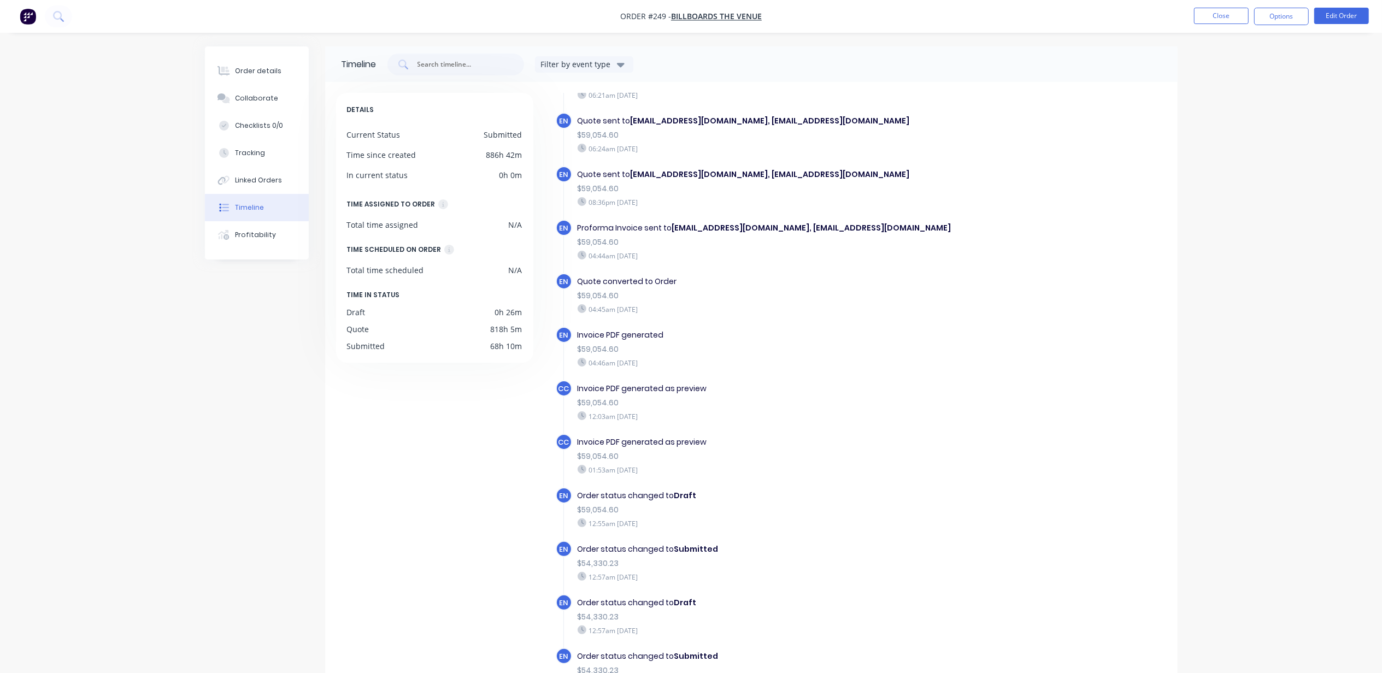
scroll to position [464, 0]
click at [256, 77] on button "Order details" at bounding box center [257, 70] width 104 height 27
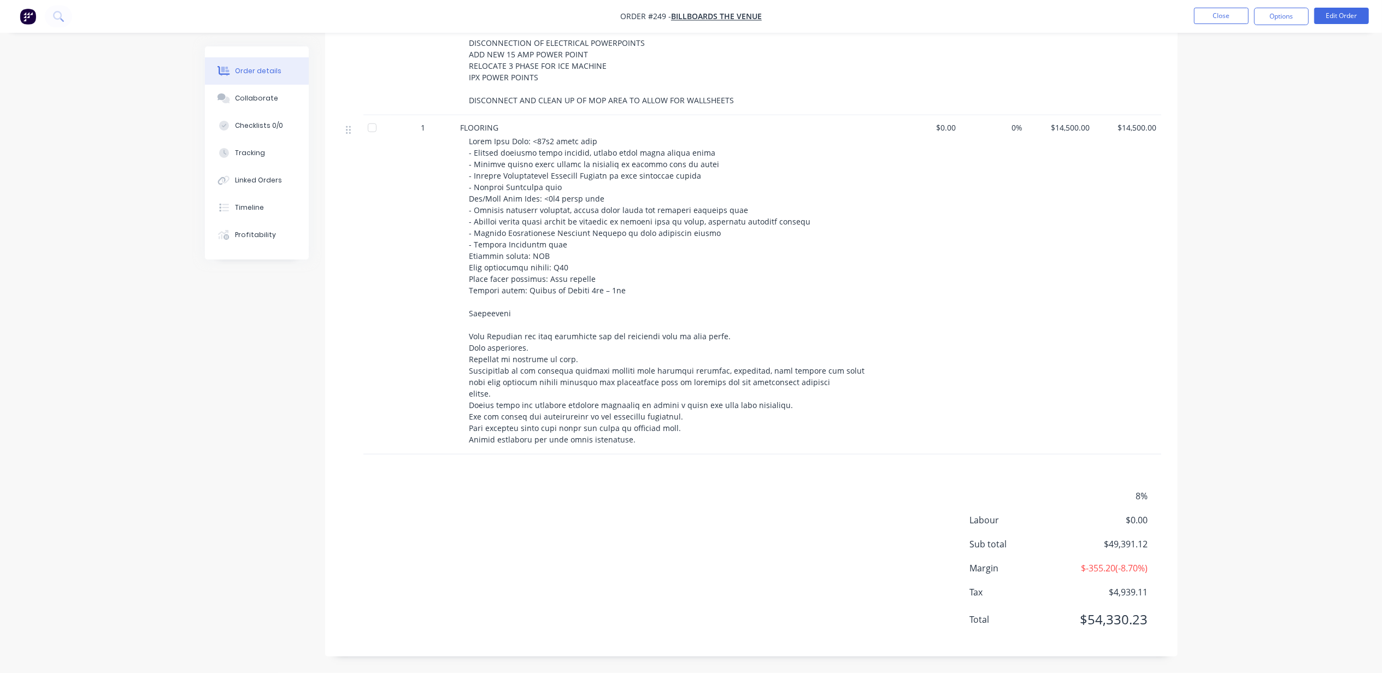
scroll to position [1102, 0]
click at [695, 17] on button "Close" at bounding box center [1221, 16] width 55 height 16
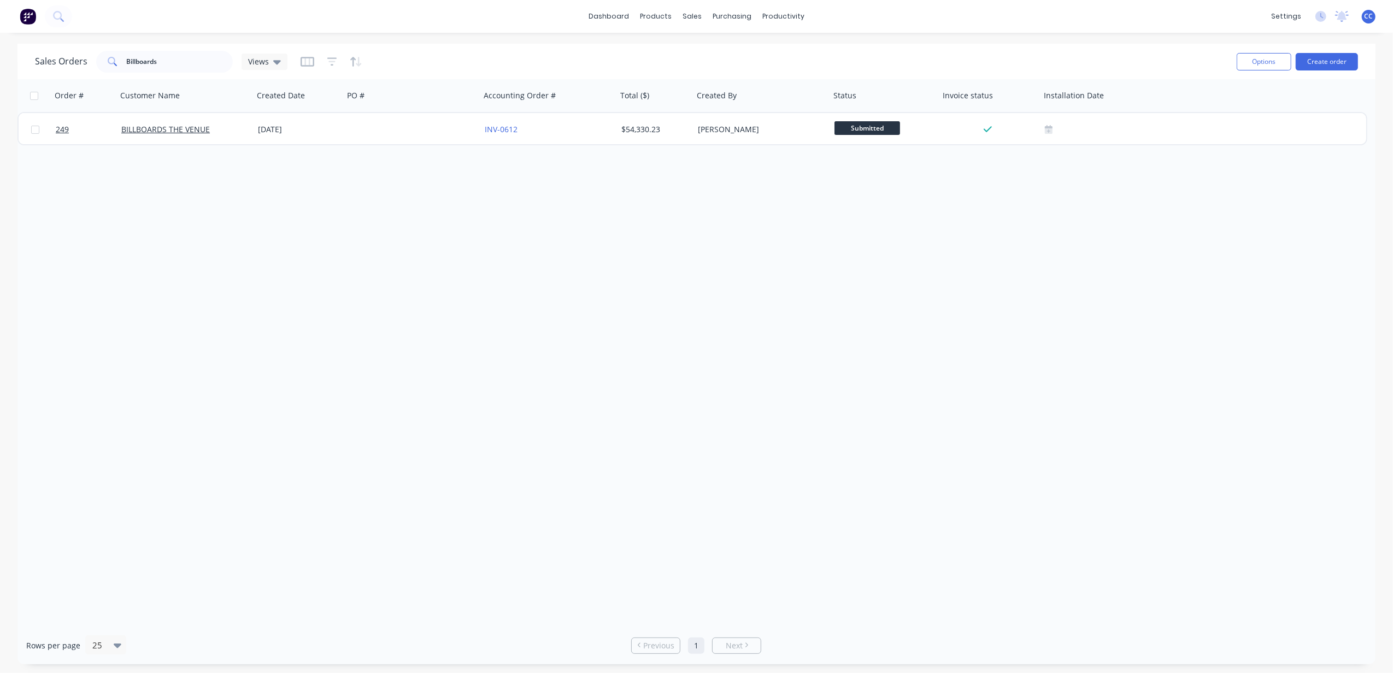
click at [695, 351] on div "Order # Customer Name Created Date PO # Accounting Order # Total ($) Created By…" at bounding box center [696, 353] width 1358 height 548
click at [471, 289] on div "Order # Customer Name Created Date PO # Accounting Order # Total ($) Created By…" at bounding box center [696, 353] width 1358 height 548
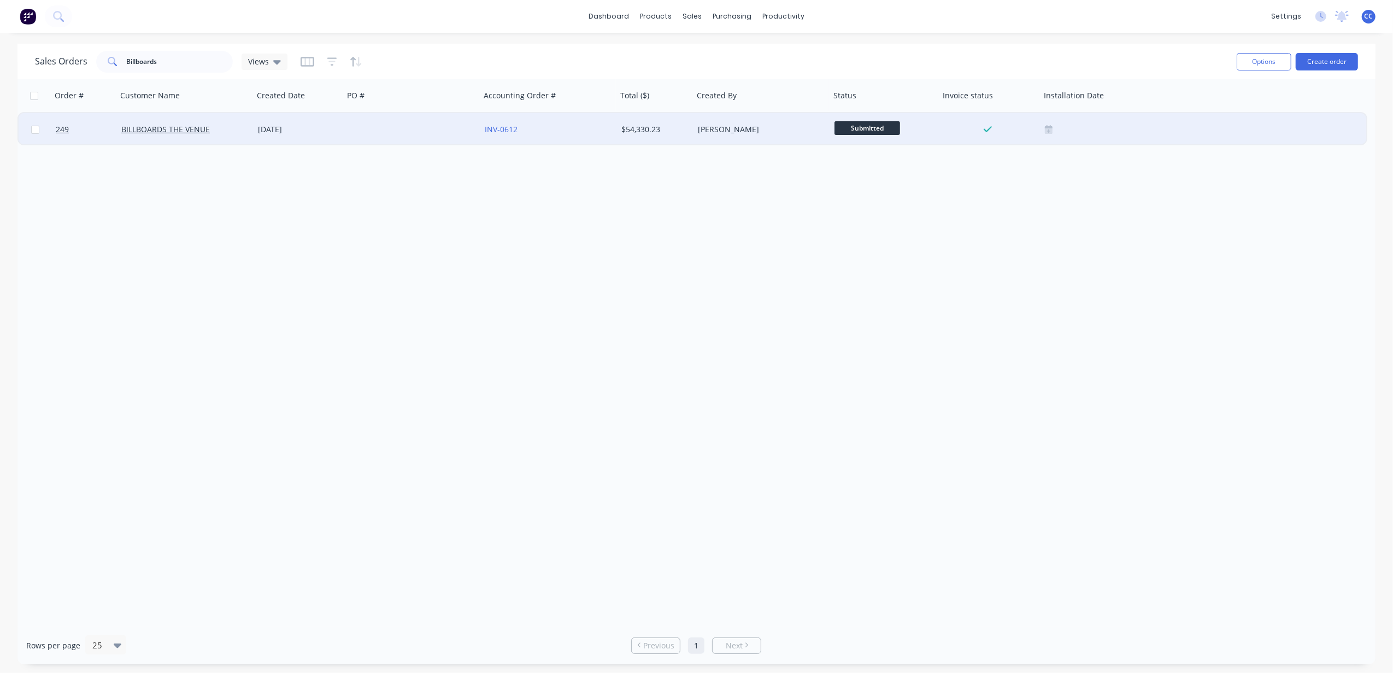
click at [394, 128] on div at bounding box center [412, 129] width 137 height 33
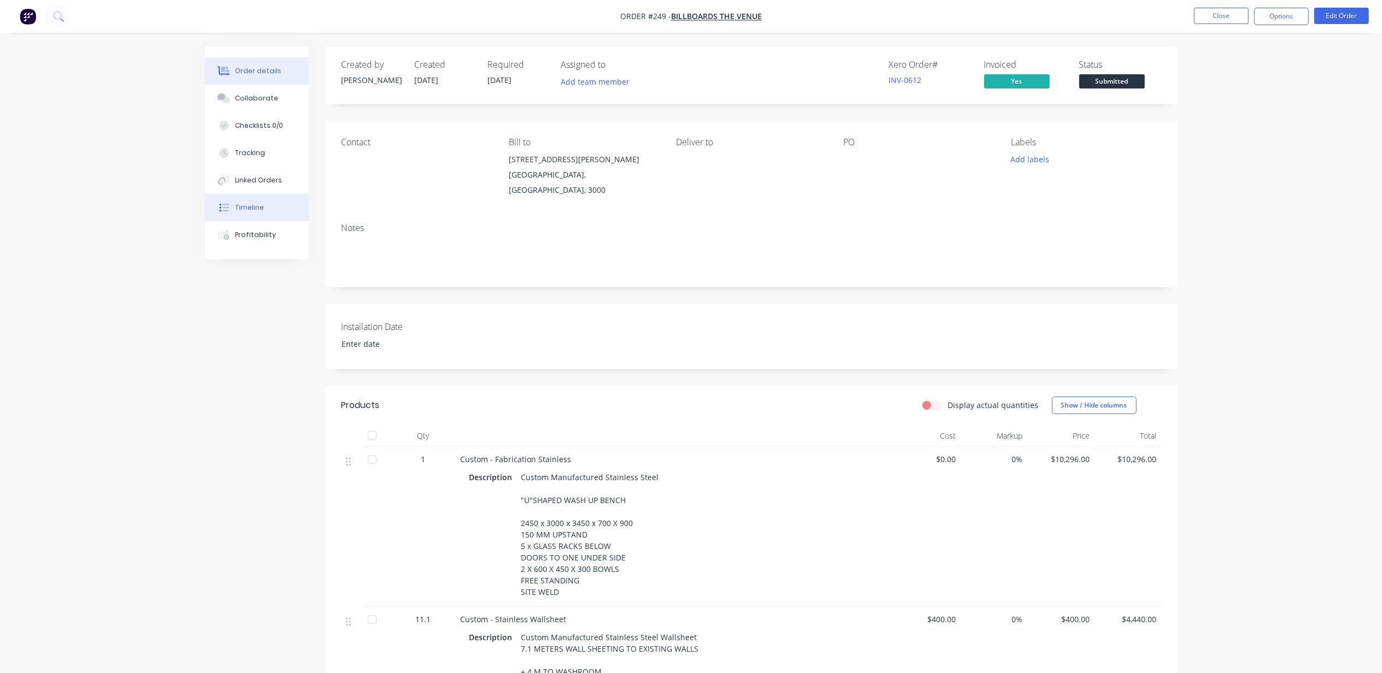
click at [248, 204] on div "Timeline" at bounding box center [249, 208] width 29 height 10
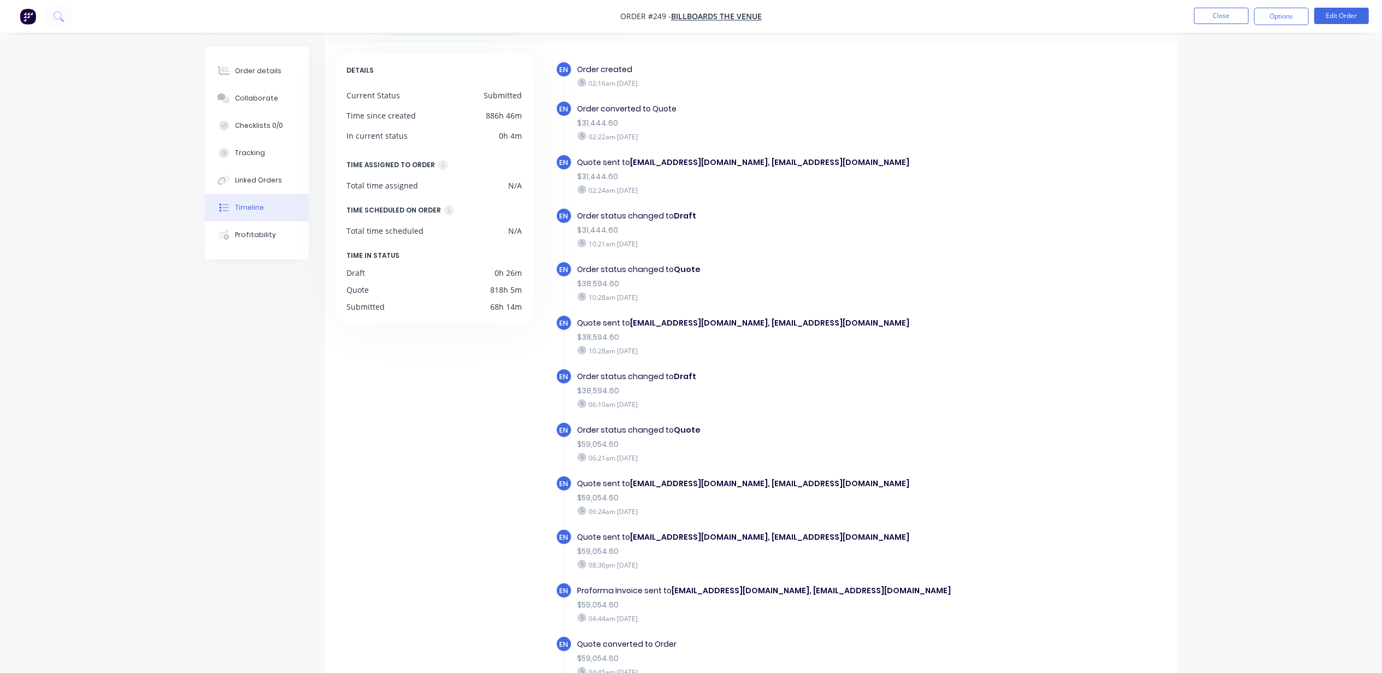
scroll to position [75, 0]
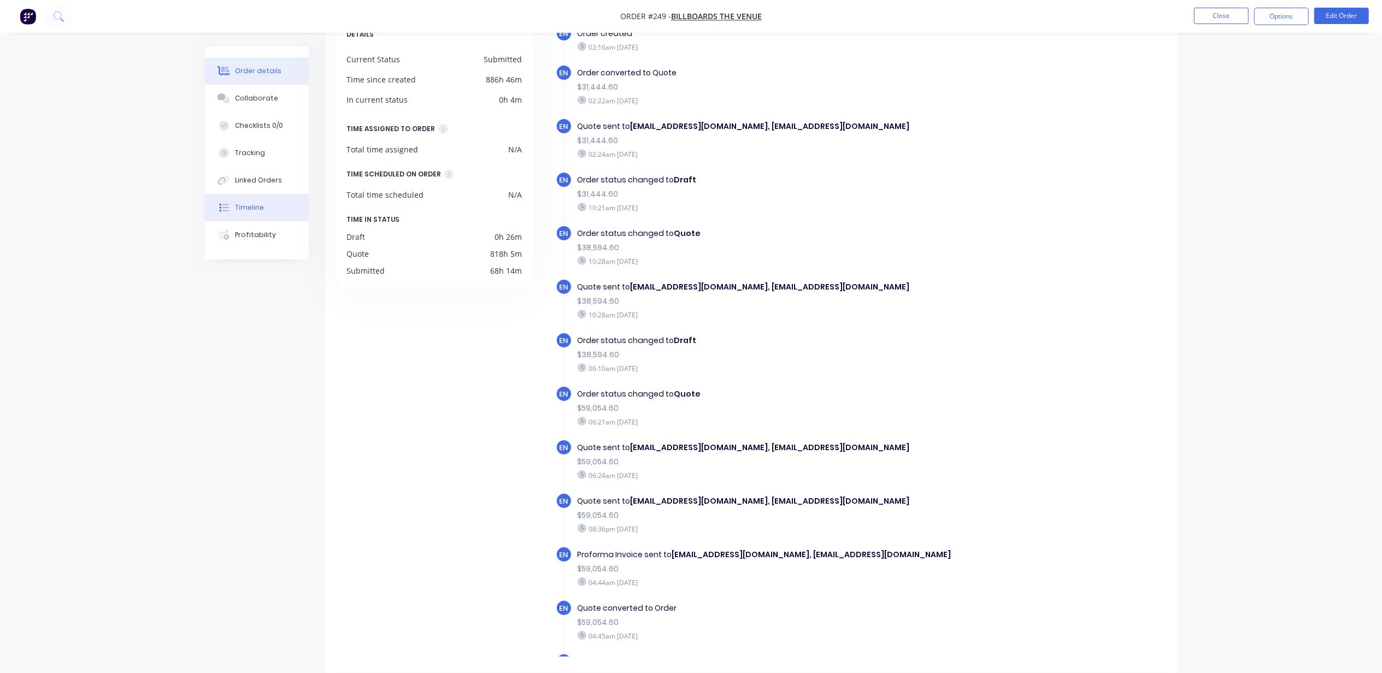
click at [275, 66] on div "Order details" at bounding box center [258, 71] width 46 height 10
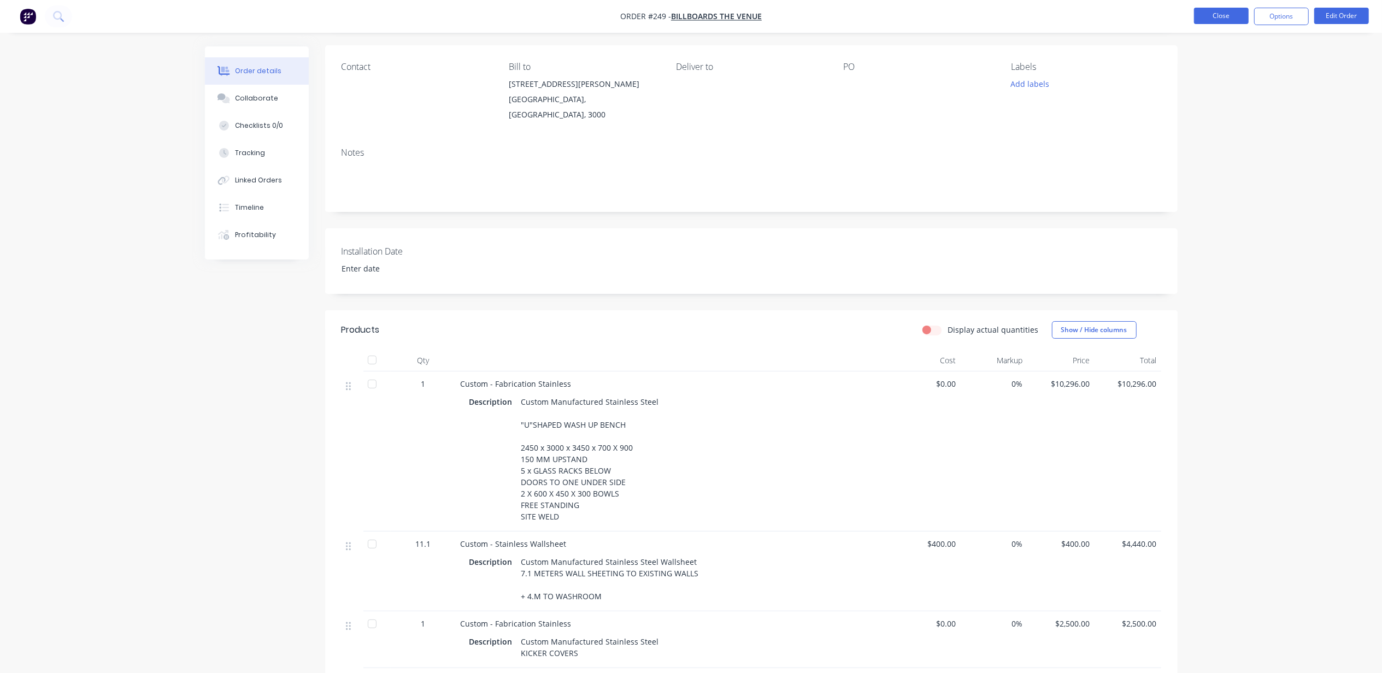
click at [695, 8] on button "Close" at bounding box center [1221, 16] width 55 height 16
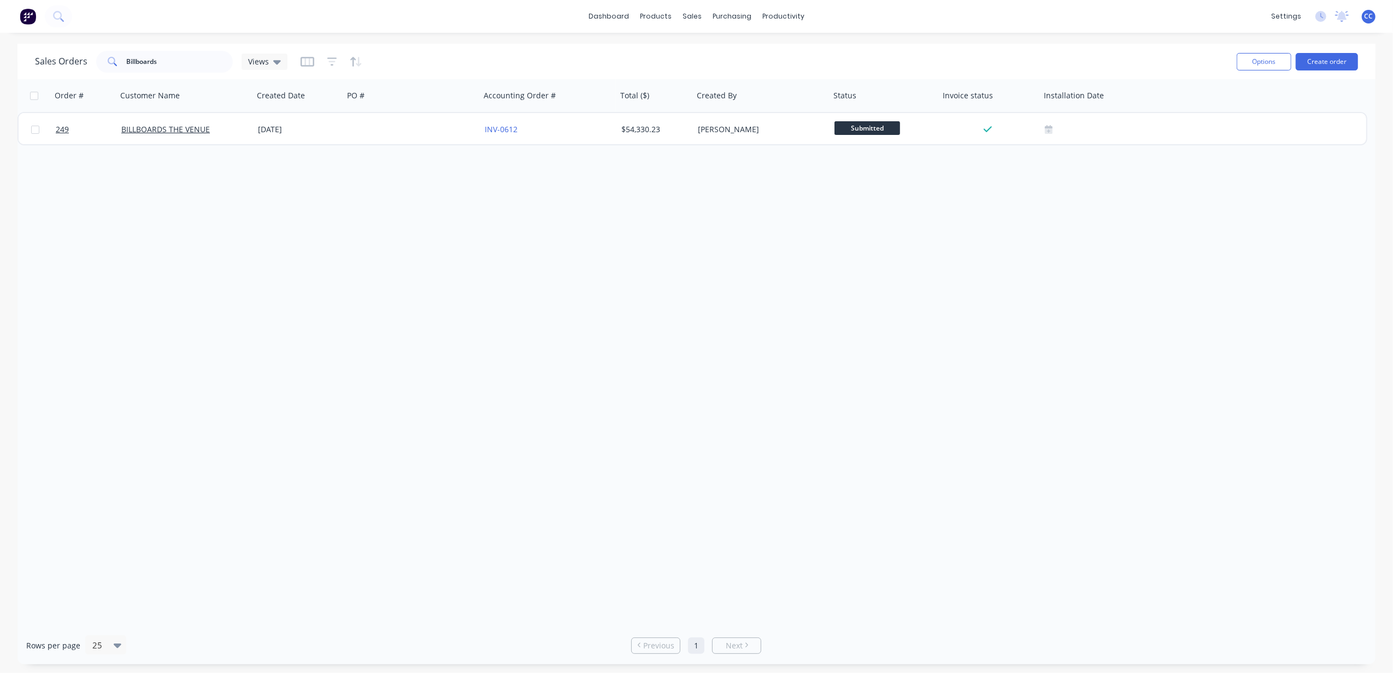
click at [695, 286] on div "Order # Customer Name Created Date PO # Accounting Order # Total ($) Created By…" at bounding box center [696, 353] width 1358 height 548
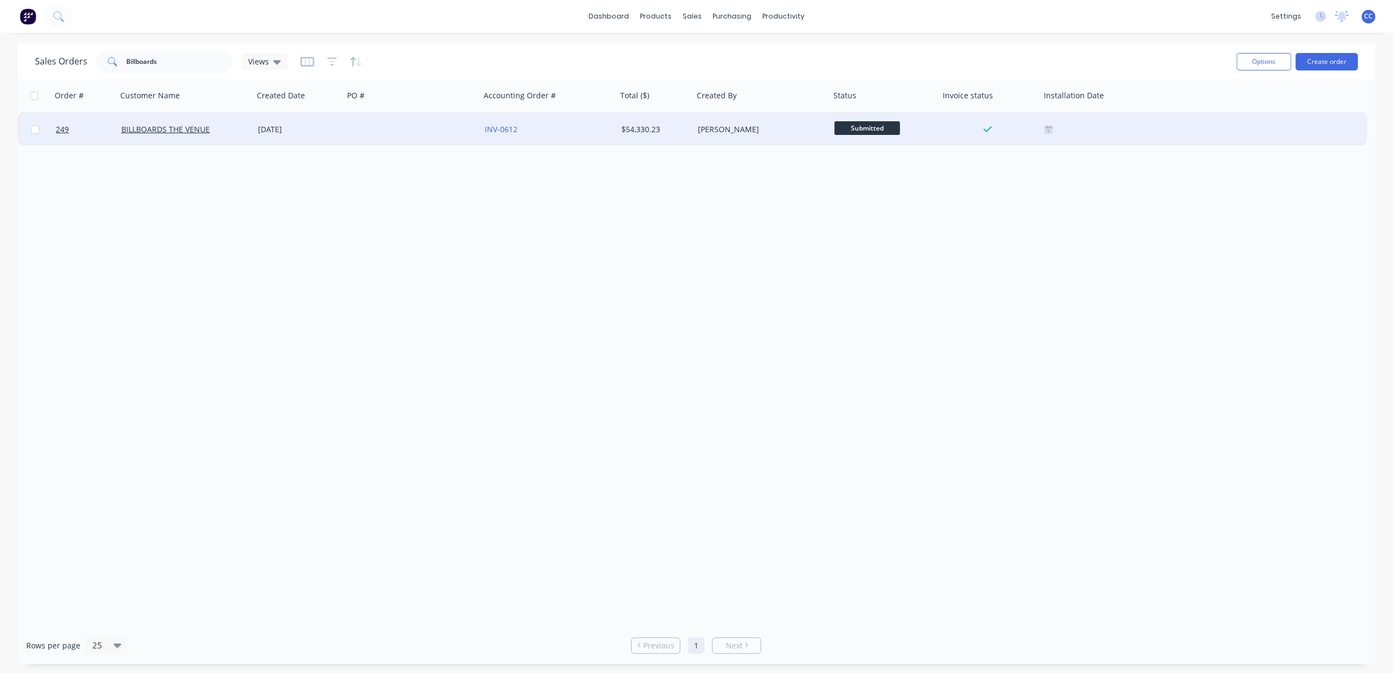
click at [363, 132] on div at bounding box center [412, 129] width 137 height 33
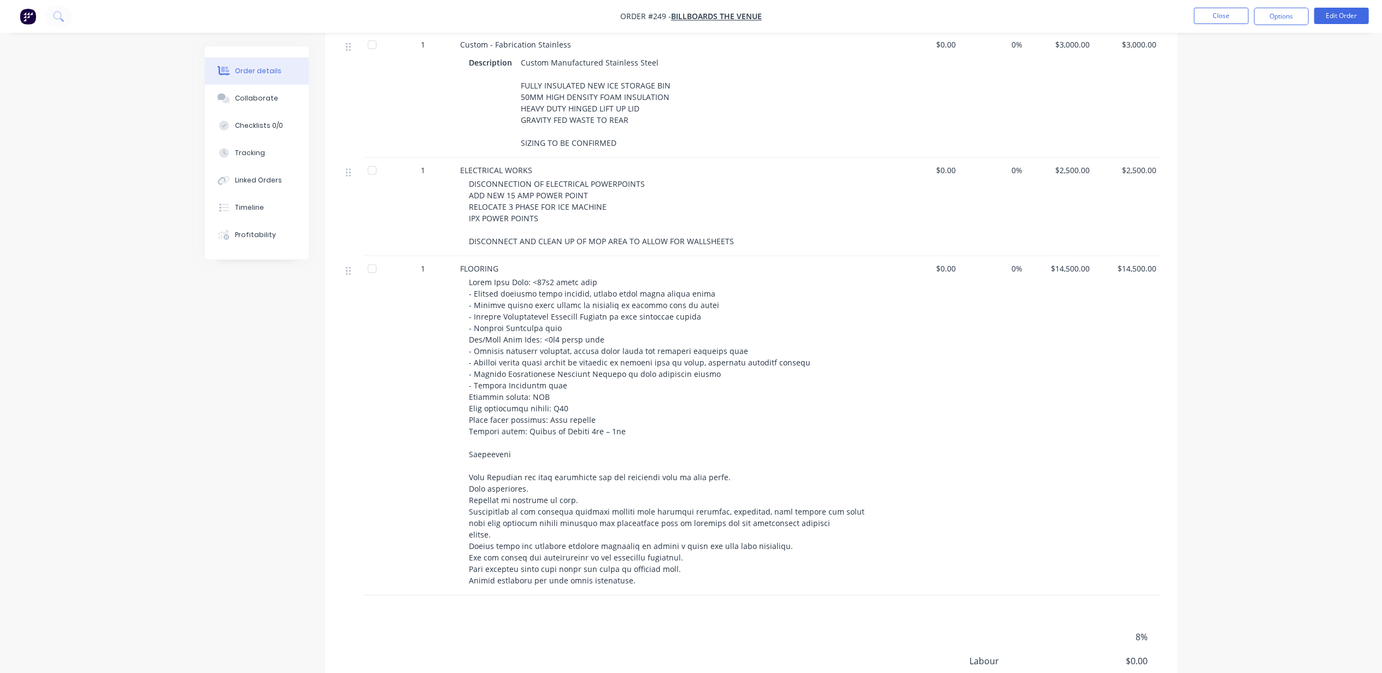
scroll to position [1102, 0]
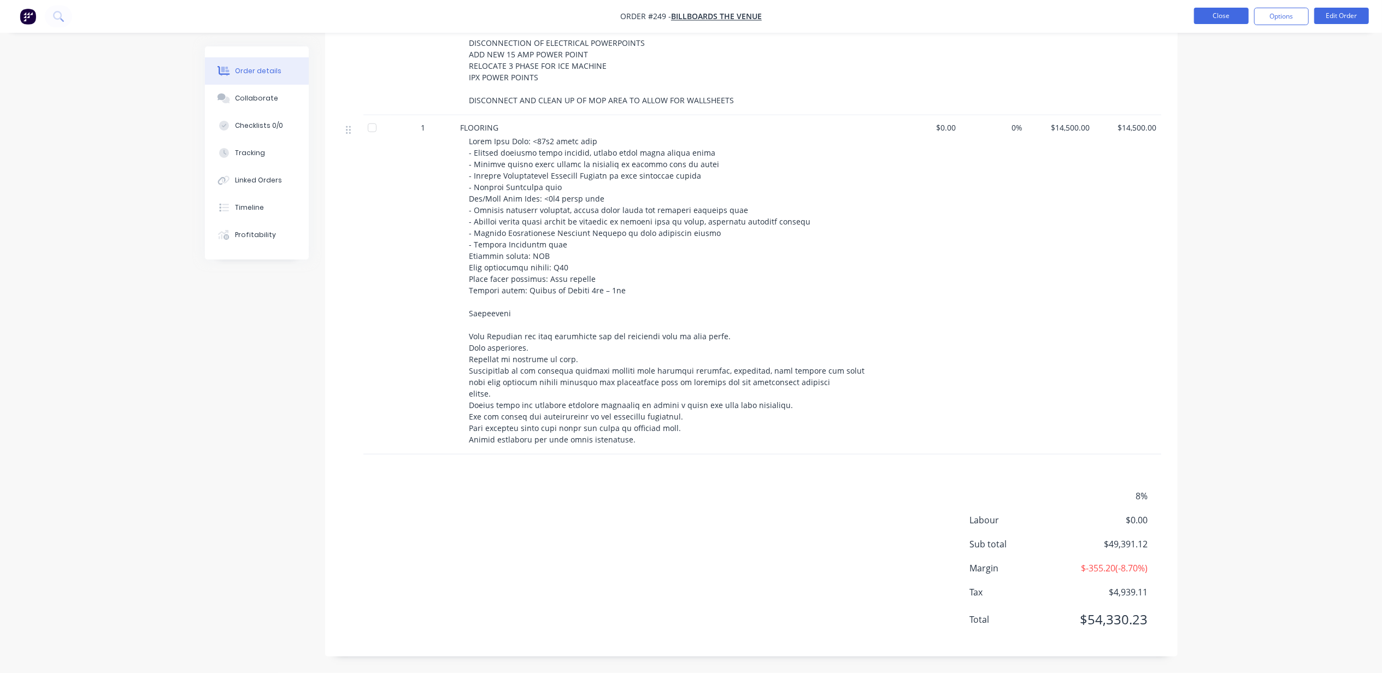
click at [695, 23] on button "Close" at bounding box center [1221, 16] width 55 height 16
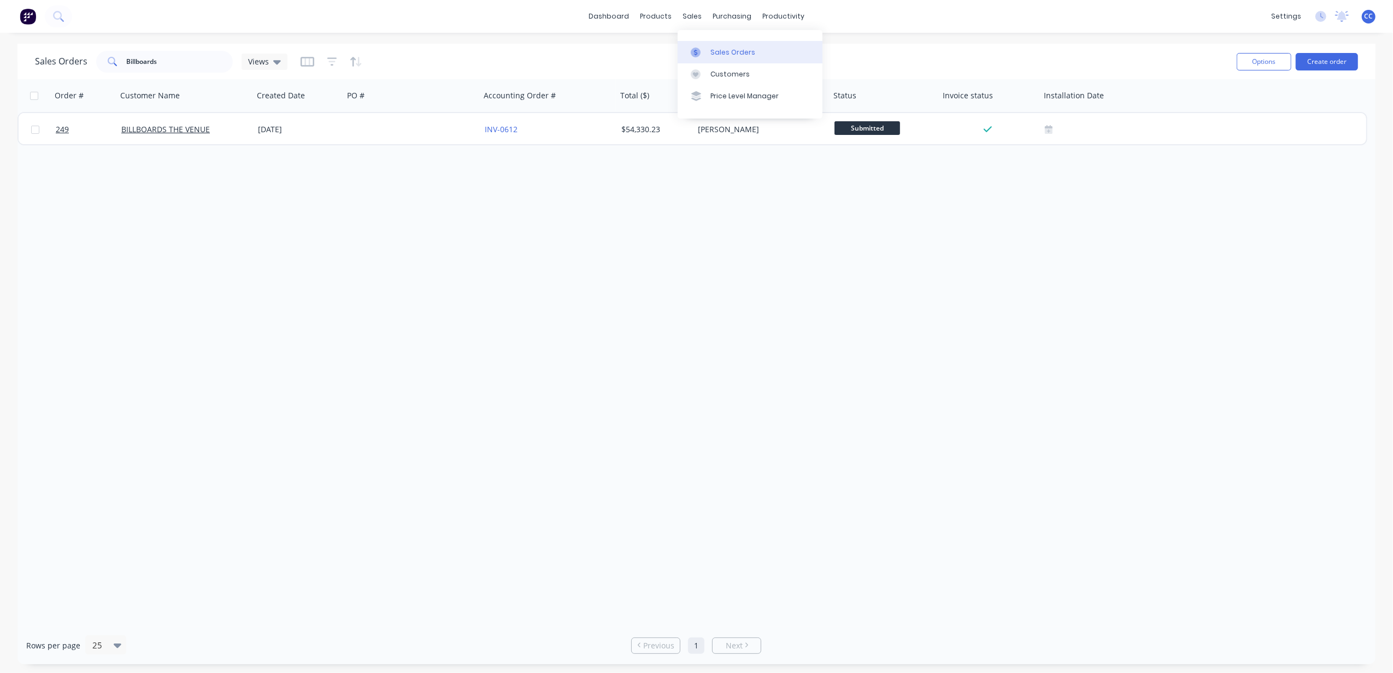
click at [695, 51] on div "Sales Orders" at bounding box center [733, 53] width 45 height 10
drag, startPoint x: 188, startPoint y: 60, endPoint x: 80, endPoint y: 81, distance: 110.4
click at [81, 81] on div "Sales Orders Billboards Views Options Create order Order # Customer Name Create…" at bounding box center [696, 354] width 1358 height 621
